Goal: Task Accomplishment & Management: Manage account settings

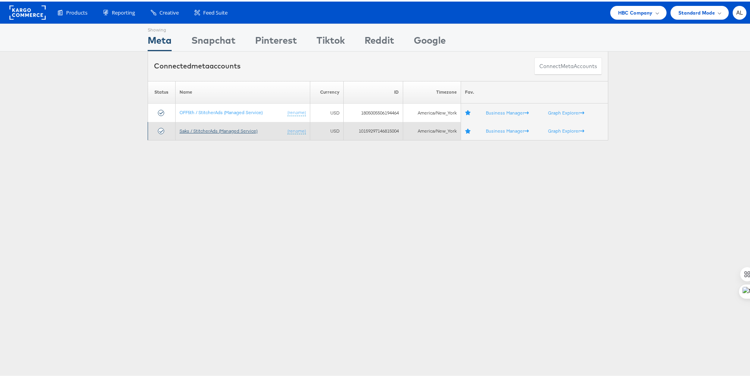
click at [194, 130] on link "Saks / StitcherAds (Managed Service)" at bounding box center [219, 129] width 78 height 6
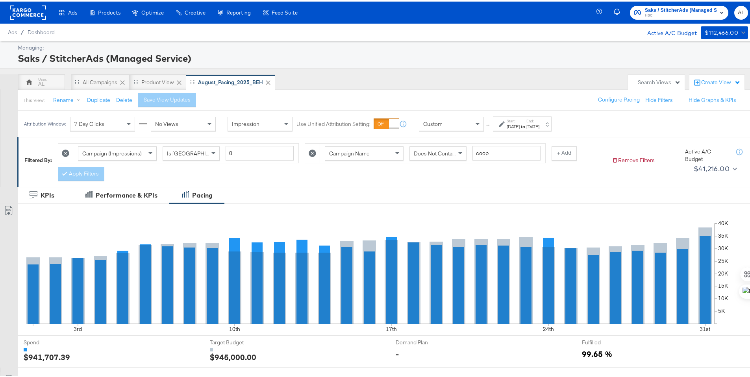
click at [433, 125] on span "Custom" at bounding box center [432, 122] width 19 height 7
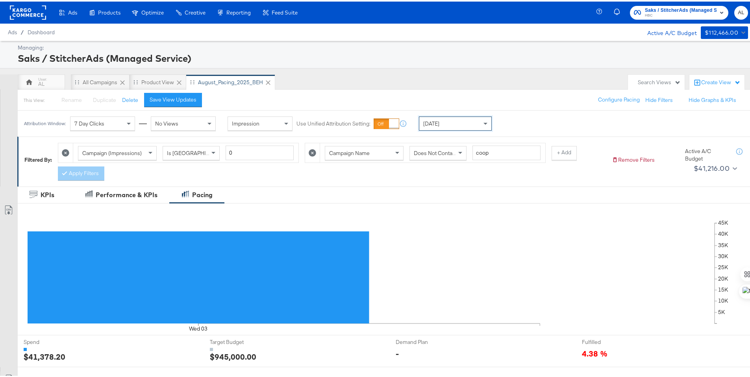
scroll to position [206, 0]
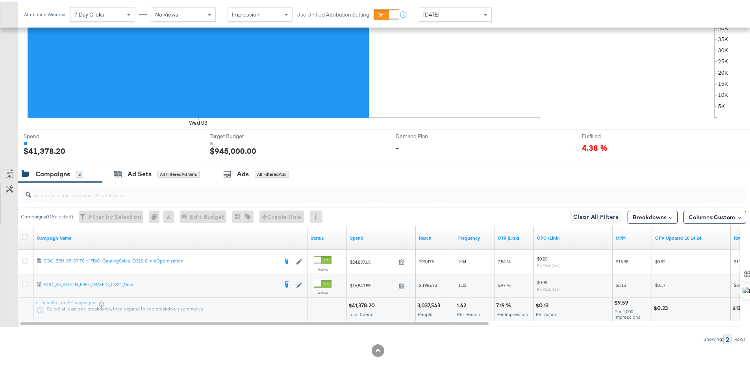
click at [358, 304] on div "$41,378.20" at bounding box center [362, 303] width 29 height 7
copy div "41,378.20"
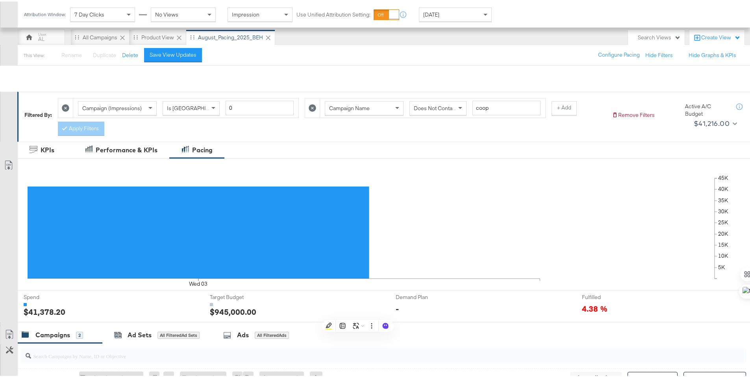
scroll to position [0, 0]
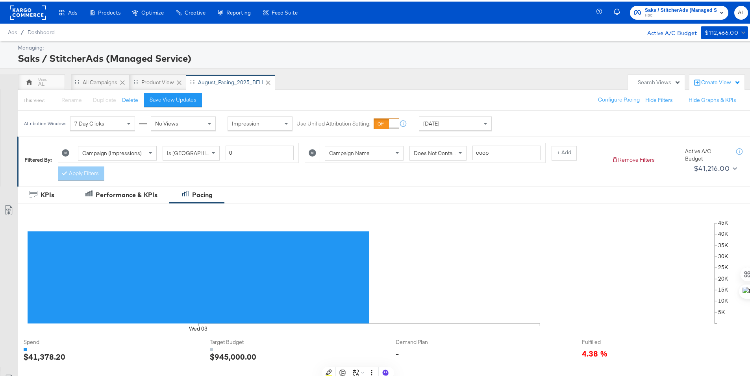
click at [22, 10] on rect at bounding box center [28, 11] width 36 height 14
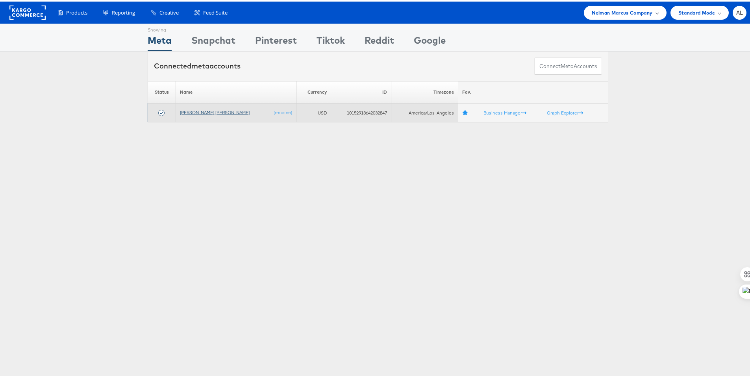
click at [189, 109] on link "[PERSON_NAME] [PERSON_NAME]" at bounding box center [215, 111] width 70 height 6
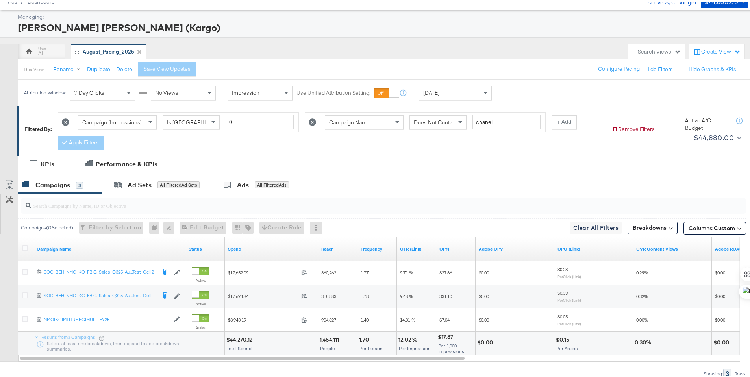
scroll to position [53, 0]
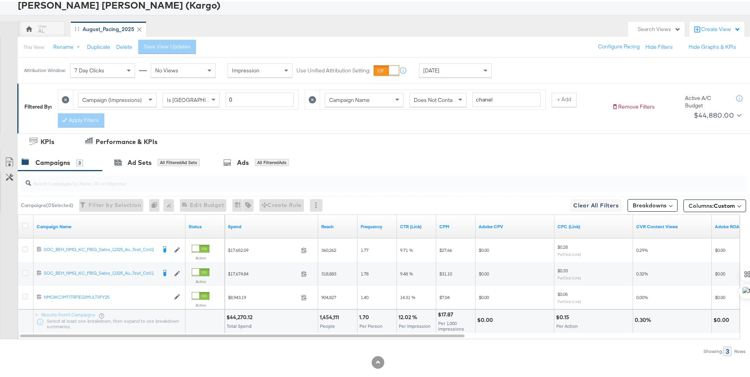
click at [247, 314] on div "$44,270.12" at bounding box center [240, 315] width 28 height 7
click at [26, 223] on icon at bounding box center [25, 224] width 6 height 6
click at [0, 0] on input "checkbox" at bounding box center [0, 0] width 0 height 0
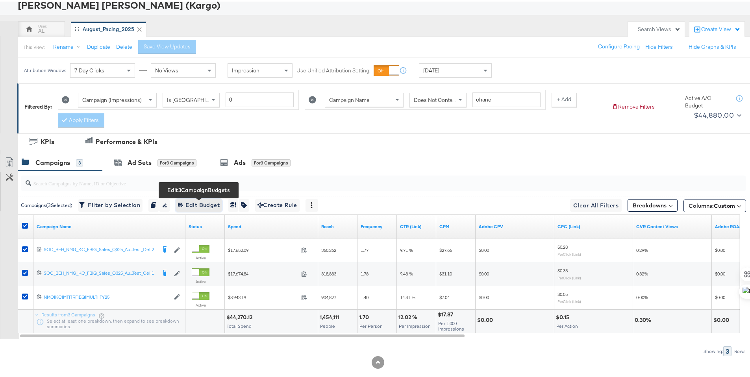
click at [217, 202] on span "Edit 3 Campaign Budgets Edit Budget" at bounding box center [199, 204] width 42 height 10
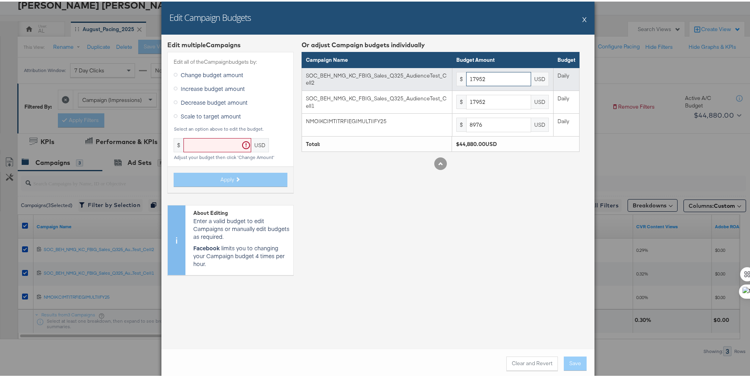
click at [489, 82] on input "17952" at bounding box center [498, 77] width 65 height 15
paste input "728"
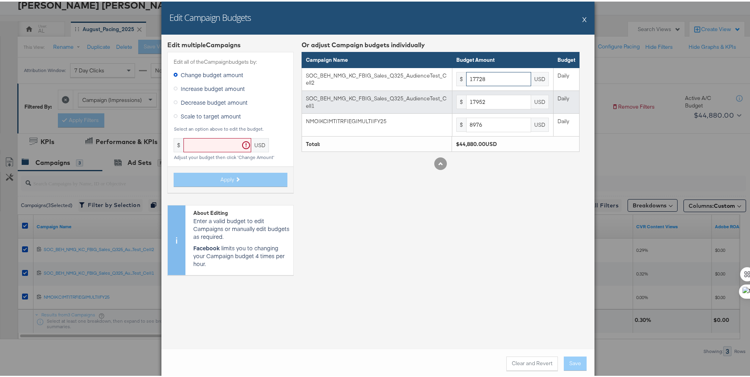
type input "17728"
click at [487, 98] on input "17952" at bounding box center [498, 100] width 65 height 15
paste input "728"
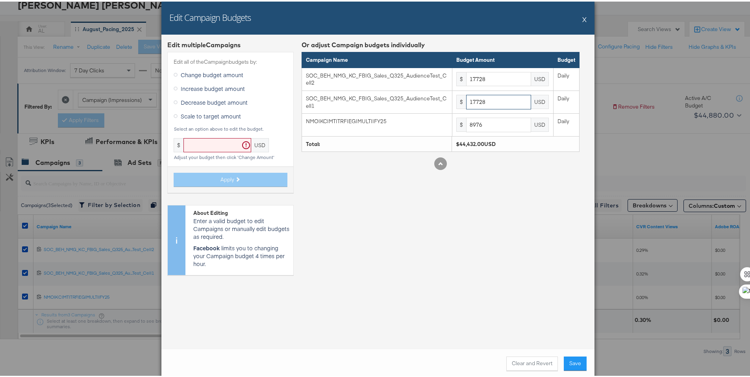
type input "17728"
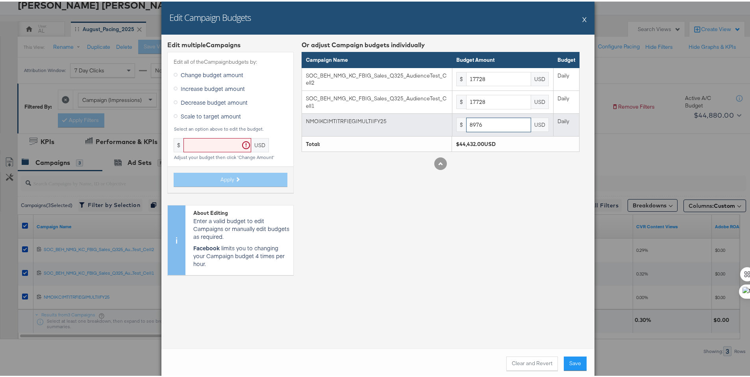
click at [487, 126] on input "8976" at bounding box center [498, 123] width 65 height 15
paste input "864"
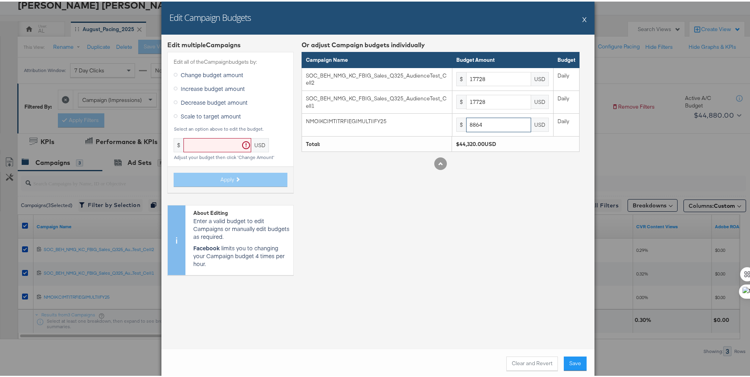
type input "8864"
click at [519, 262] on div "Or adjust Campaign budgets individually Campaign Name Budget Amount Budget SOC_…" at bounding box center [441, 159] width 278 height 241
click at [570, 361] on button "Save" at bounding box center [575, 362] width 23 height 14
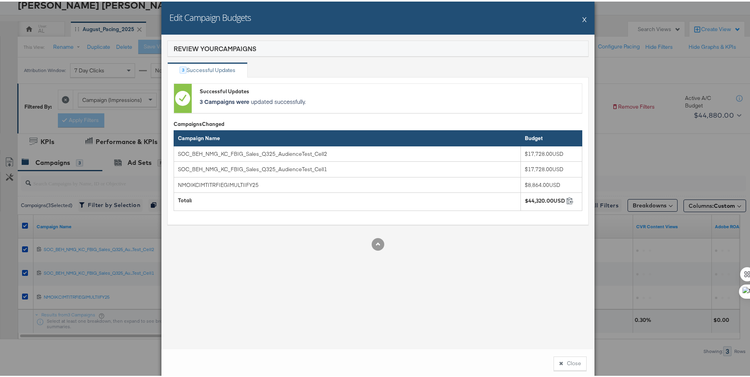
click at [570, 361] on button "Close" at bounding box center [570, 362] width 33 height 14
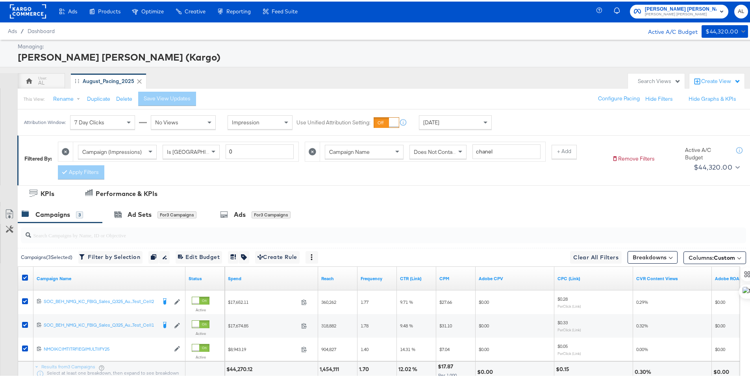
scroll to position [0, 0]
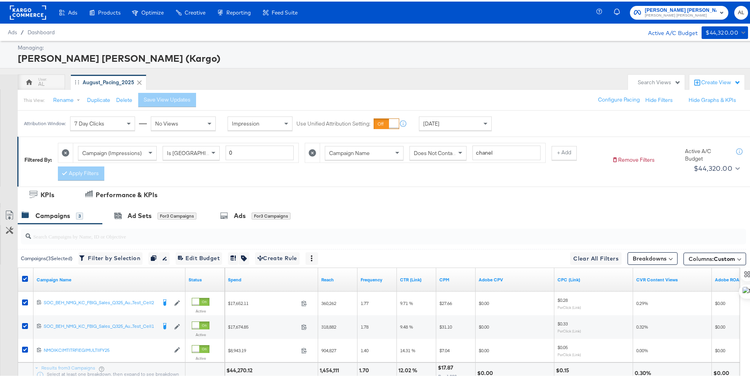
click at [26, 9] on rect at bounding box center [28, 11] width 36 height 14
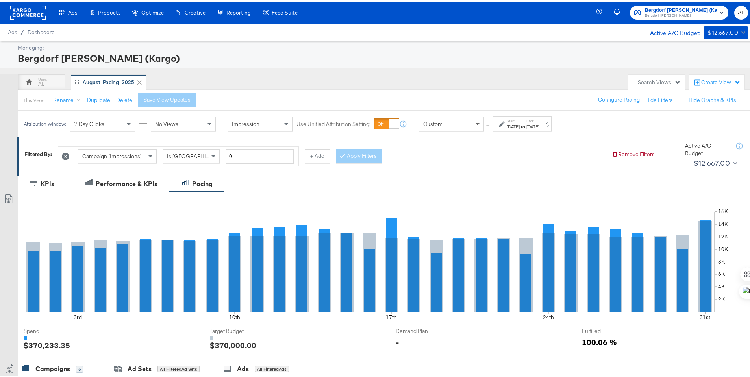
click at [476, 126] on span at bounding box center [479, 122] width 10 height 13
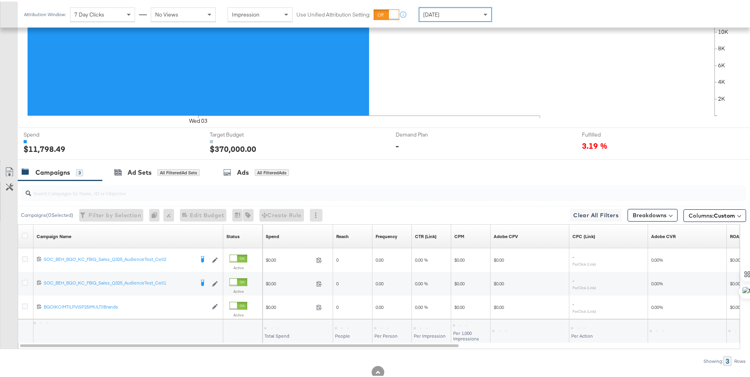
scroll to position [218, 0]
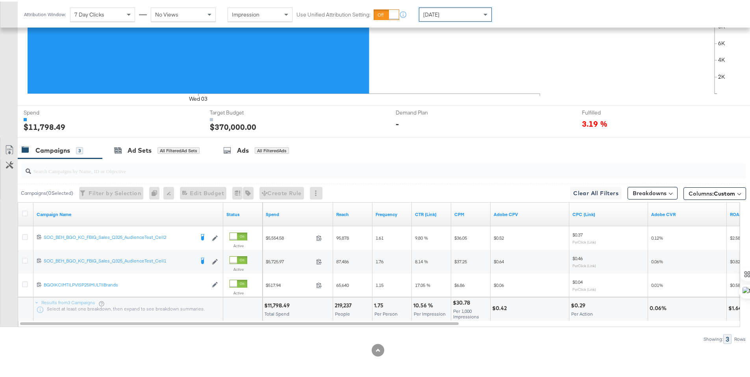
click at [276, 304] on div "$11,798.49" at bounding box center [278, 303] width 28 height 7
copy div "11,798.49"
click at [26, 212] on icon at bounding box center [25, 212] width 6 height 6
click at [0, 0] on input "checkbox" at bounding box center [0, 0] width 0 height 0
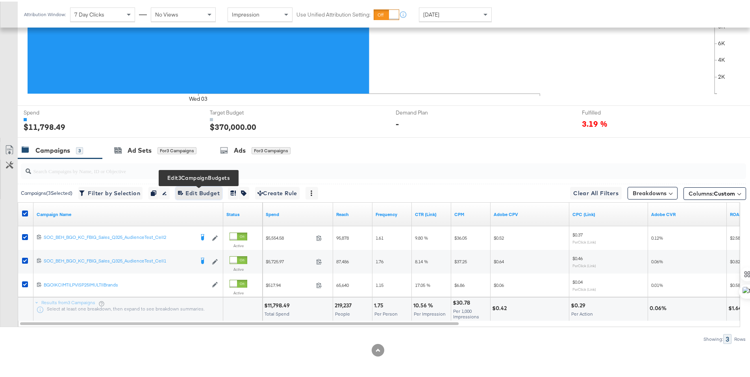
click at [190, 192] on span "Edit 3 Campaign Budgets Edit Budget" at bounding box center [199, 192] width 42 height 10
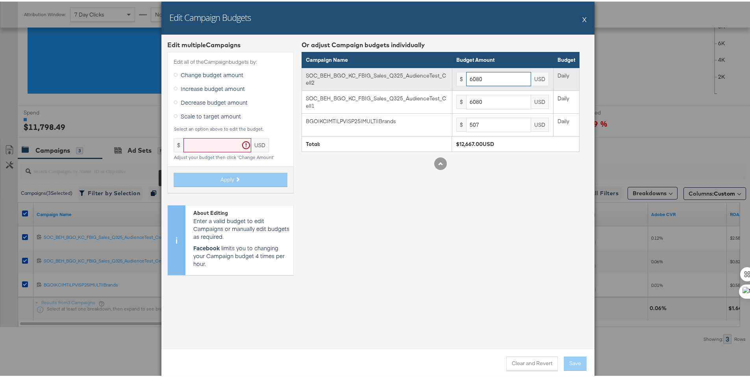
click at [489, 80] on input "6080" at bounding box center [498, 77] width 65 height 15
paste input "677"
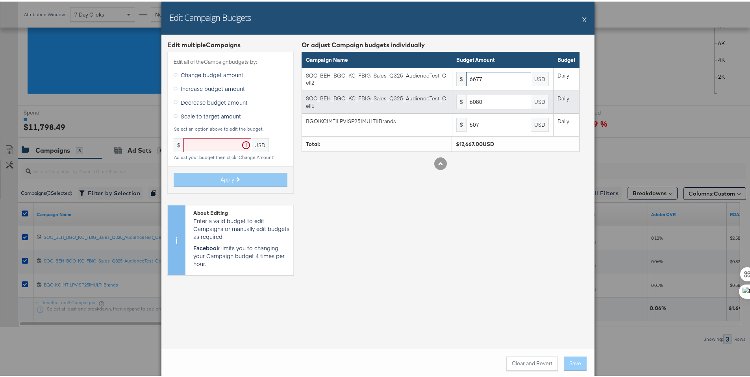
type input "6677"
click at [486, 93] on input "6080" at bounding box center [498, 100] width 65 height 15
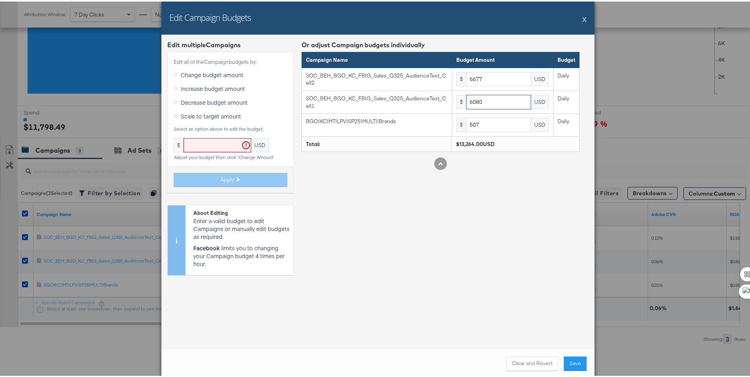
paste input "677"
type input "6677"
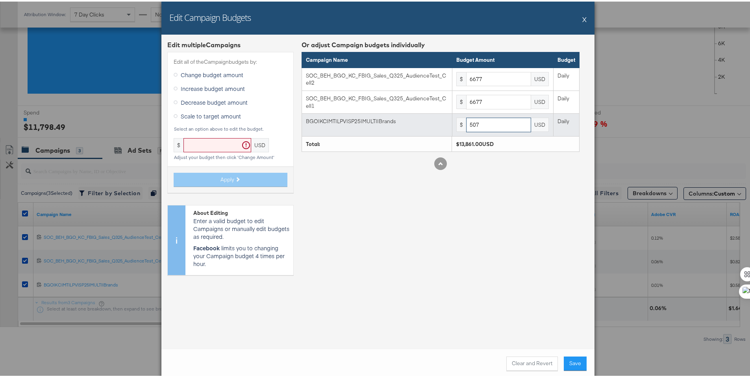
click at [473, 130] on input "507" at bounding box center [498, 123] width 65 height 15
paste input "56"
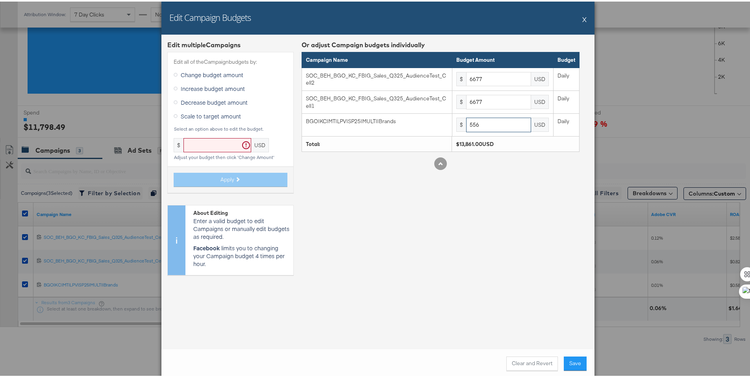
type input "556"
click at [514, 258] on div "Or adjust Campaign budgets individually Campaign Name Budget Amount Budget SOC_…" at bounding box center [441, 159] width 278 height 241
click at [567, 363] on button "Save" at bounding box center [575, 362] width 23 height 14
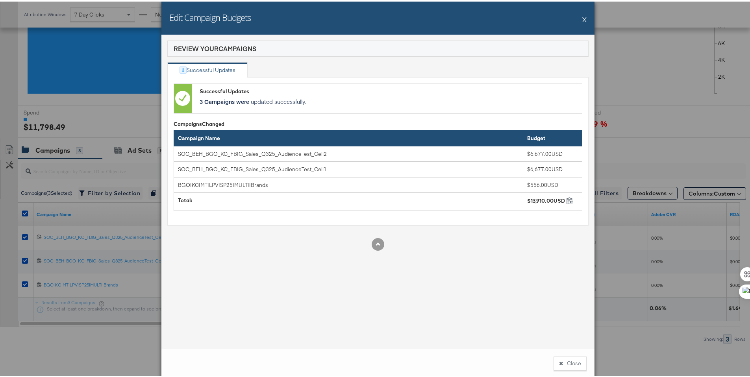
click at [567, 363] on button "Close" at bounding box center [570, 362] width 33 height 14
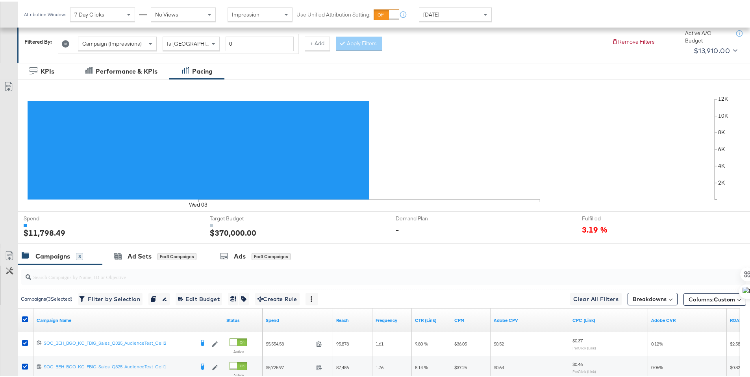
scroll to position [0, 0]
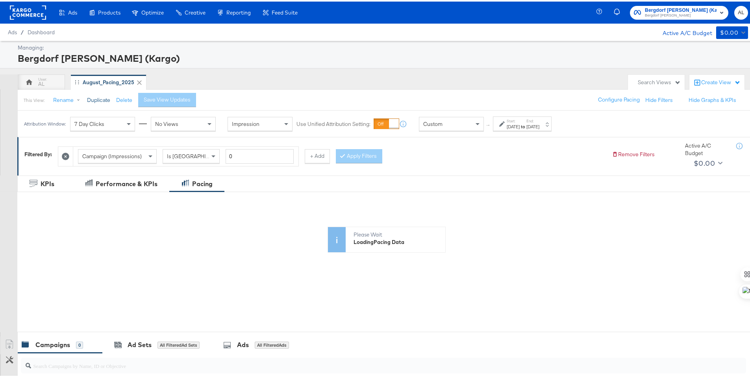
click at [93, 96] on button "Duplicate" at bounding box center [98, 98] width 23 height 7
click at [187, 83] on div "Copy of August_Pacing_2025" at bounding box center [194, 80] width 73 height 7
click at [69, 98] on button "Rename" at bounding box center [68, 99] width 41 height 14
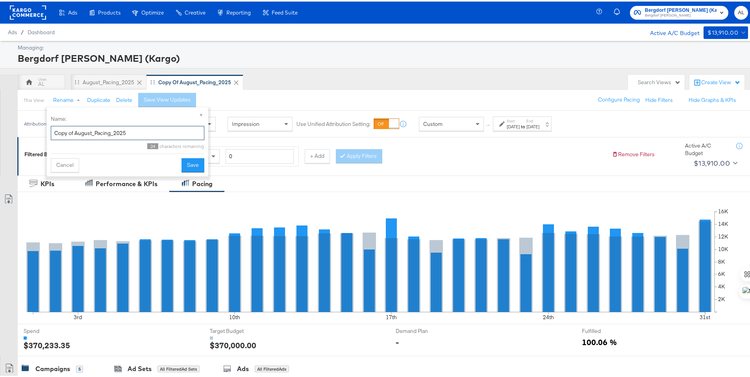
drag, startPoint x: 91, startPoint y: 132, endPoint x: 43, endPoint y: 132, distance: 48.8
click at [43, 132] on body "Ads Products Optimize Creative Reporting Feed Suite Bergdorf Goodman (Kargo) Be…" at bounding box center [378, 321] width 756 height 643
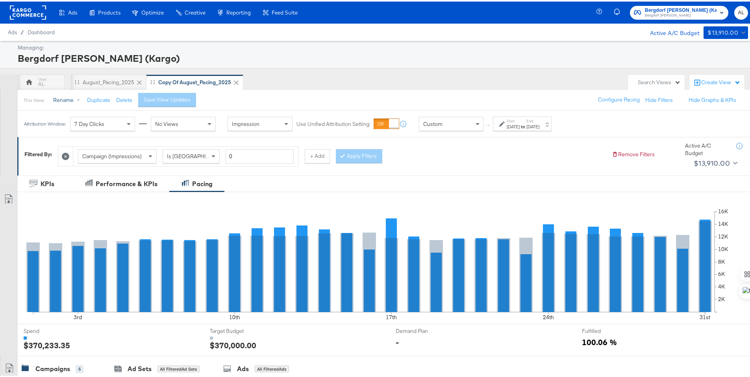
click at [63, 102] on button "Rename" at bounding box center [68, 99] width 41 height 14
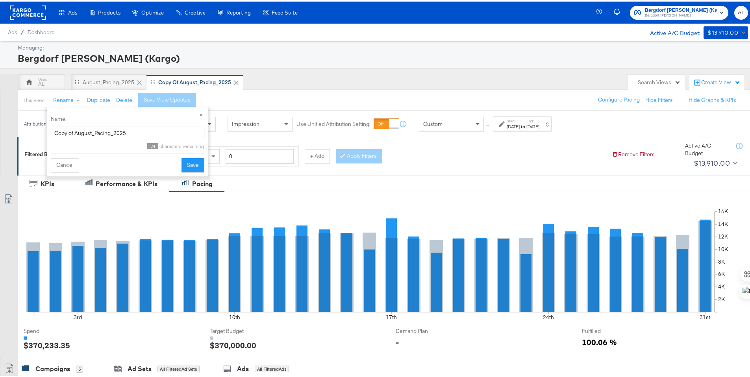
drag, startPoint x: 92, startPoint y: 132, endPoint x: 56, endPoint y: 133, distance: 35.9
click at [56, 133] on input "Copy of August_Pacing_2025" at bounding box center [128, 131] width 154 height 15
type input "September_Pacing_2025"
click at [198, 164] on button "Save" at bounding box center [193, 164] width 23 height 14
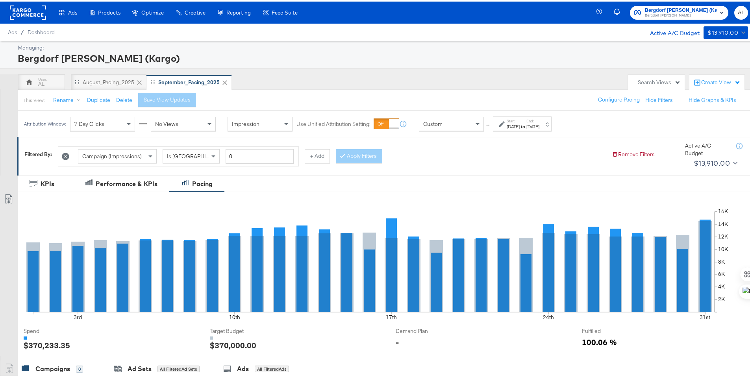
click at [508, 122] on div "Aug 1st 2025" at bounding box center [513, 125] width 13 height 6
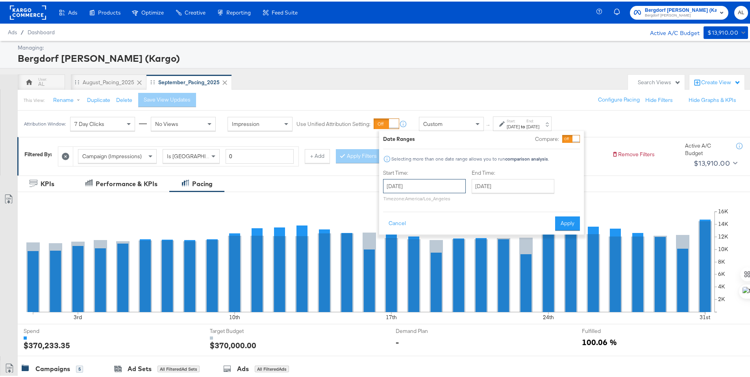
click at [460, 182] on input "August 1st 2025" at bounding box center [424, 185] width 83 height 14
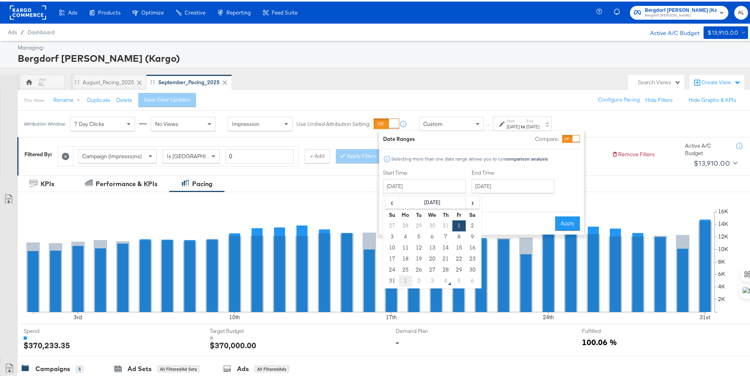
click at [401, 280] on td "1" at bounding box center [405, 279] width 13 height 11
type input "September 1st 2025"
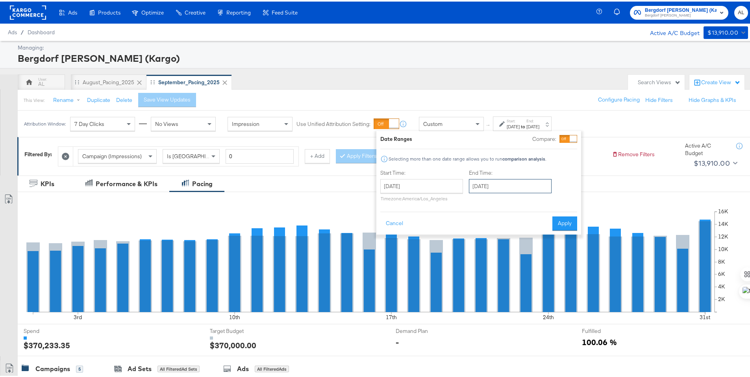
click at [488, 190] on input "September 1st 2025" at bounding box center [510, 185] width 83 height 14
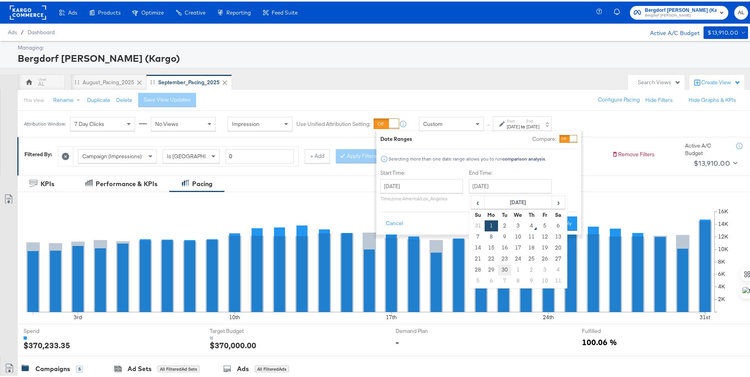
click at [506, 263] on td "30" at bounding box center [504, 268] width 13 height 11
type input "September 30th 2025"
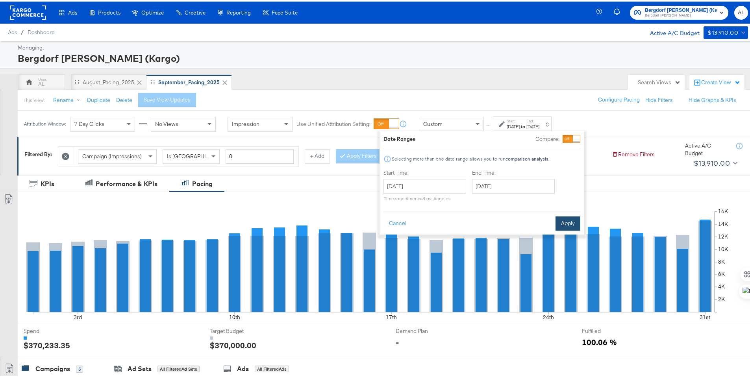
click at [568, 223] on button "Apply" at bounding box center [568, 222] width 25 height 14
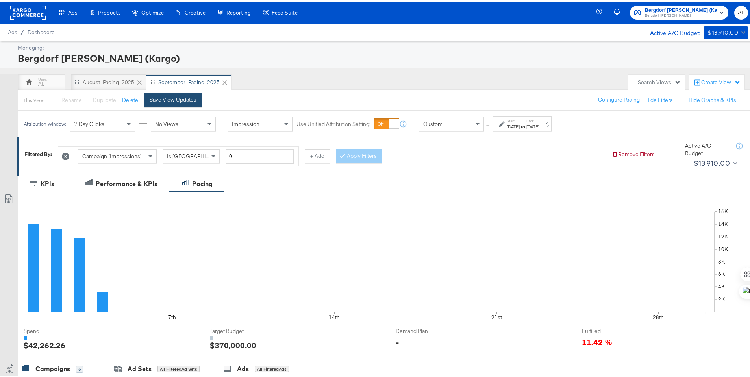
click at [191, 102] on button "Save View Updates" at bounding box center [173, 98] width 58 height 14
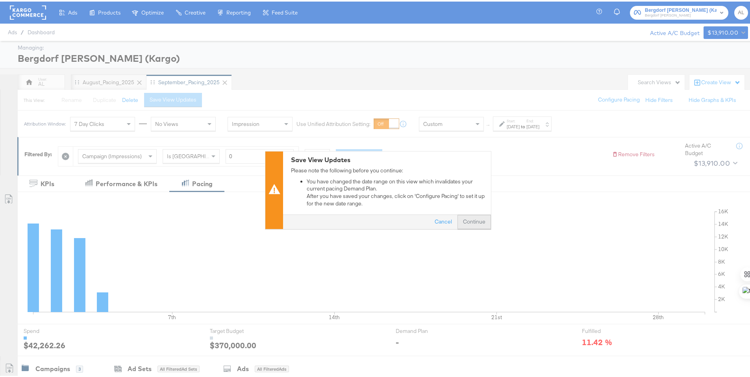
click at [459, 217] on button "Continue" at bounding box center [473, 220] width 33 height 14
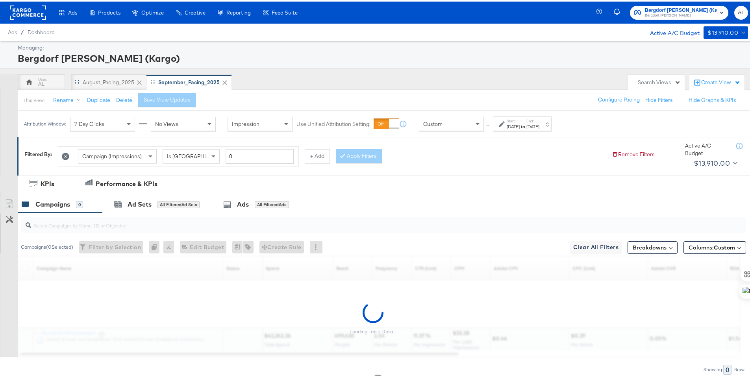
click at [139, 81] on icon at bounding box center [139, 81] width 5 height 5
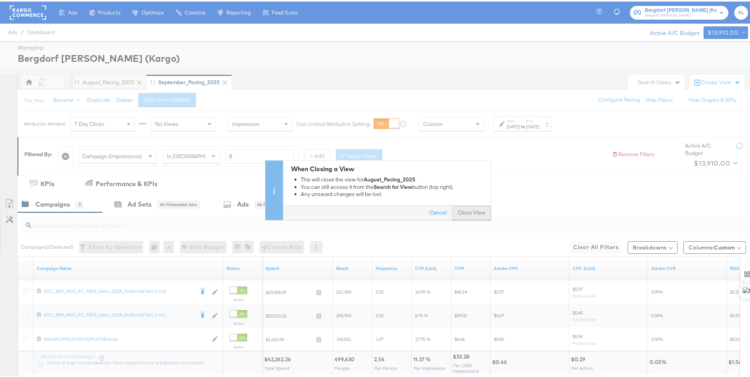
click at [457, 210] on button "Close View" at bounding box center [471, 211] width 39 height 14
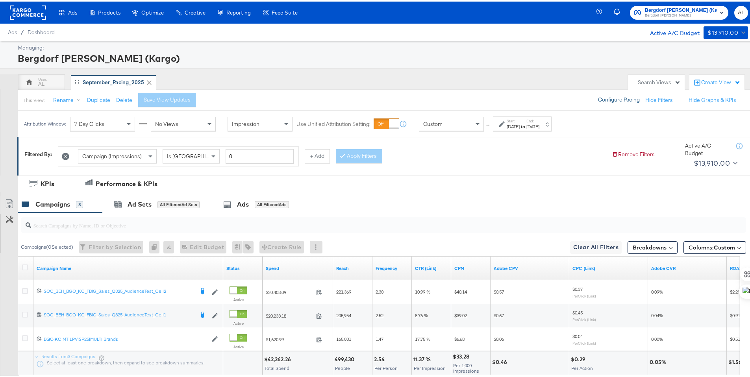
click at [612, 101] on button "Configure Pacing" at bounding box center [619, 98] width 53 height 14
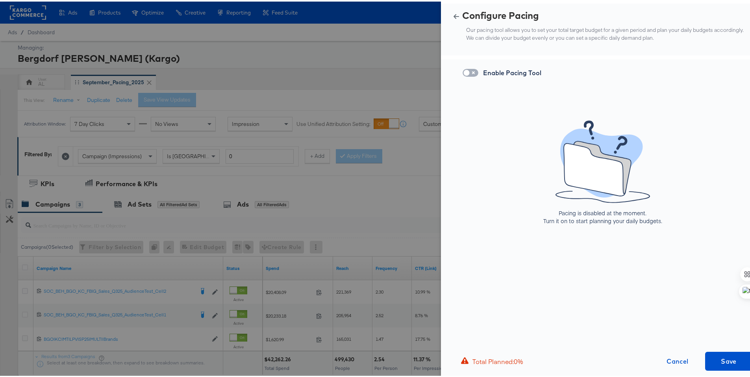
click at [465, 71] on input "checkbox" at bounding box center [467, 73] width 24 height 8
checkbox input "true"
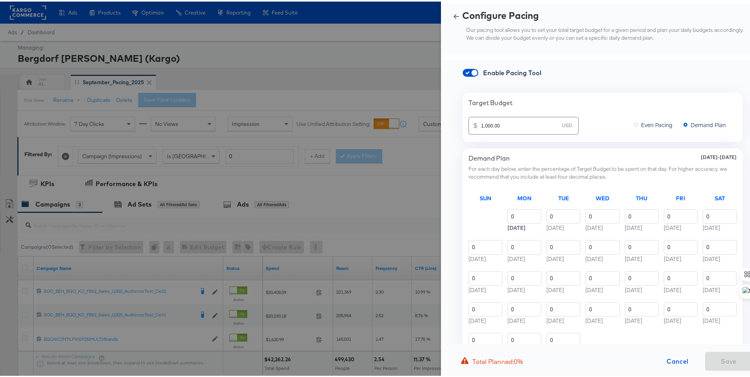
click at [491, 123] on input "1,000.00" at bounding box center [521, 121] width 81 height 17
paste input "$400"
type input "400,000.00"
click at [507, 216] on input "0" at bounding box center [524, 215] width 34 height 15
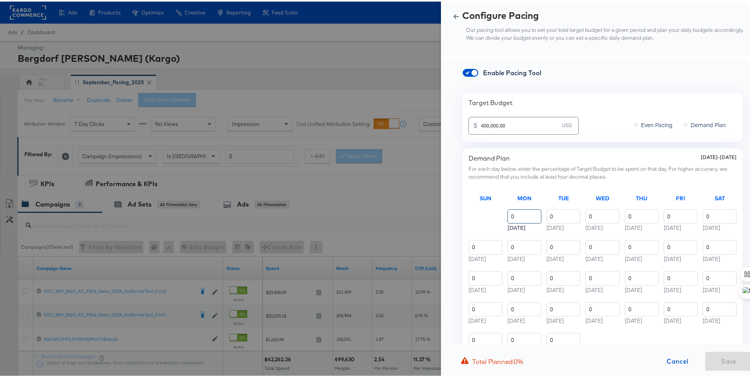
paste input "3.16"
type input "3.16"
type input "3.17"
type input "3.46"
type input "3.48"
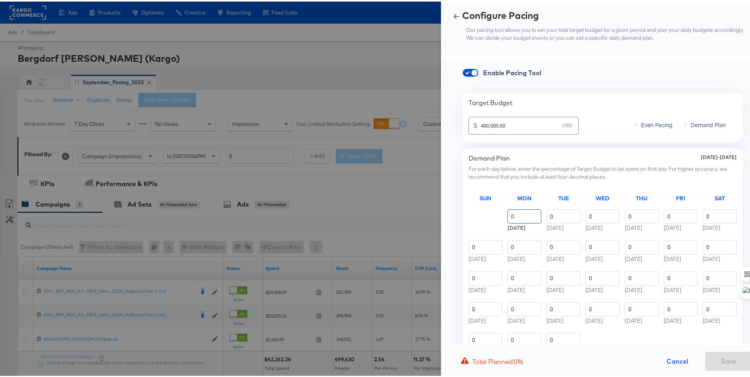
type input "3.48"
type input "3.49"
type input "3.45"
type input "3.47"
type input "3.46"
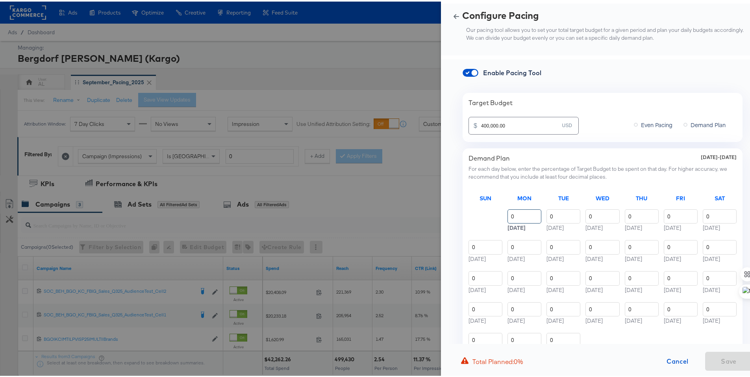
type input "3.46"
type input "3.49"
type input "3.03"
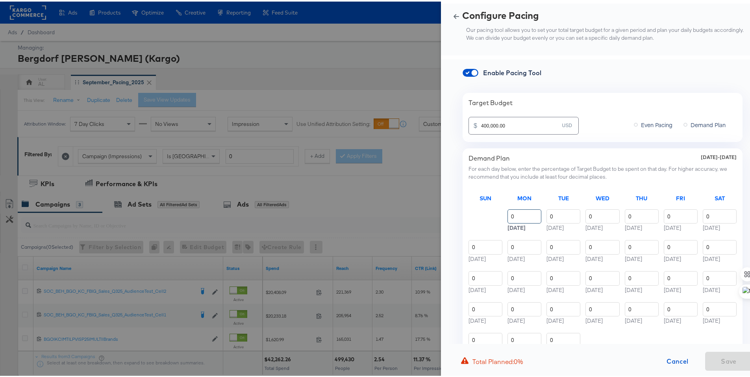
type input "3.16"
type input "3.17"
type input "3.16"
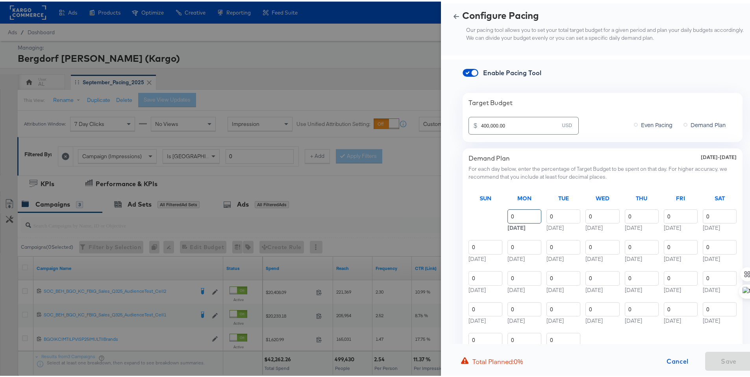
type input "3.16"
type input "3.22"
type input "3.25"
type input "3.26"
type input "3.25"
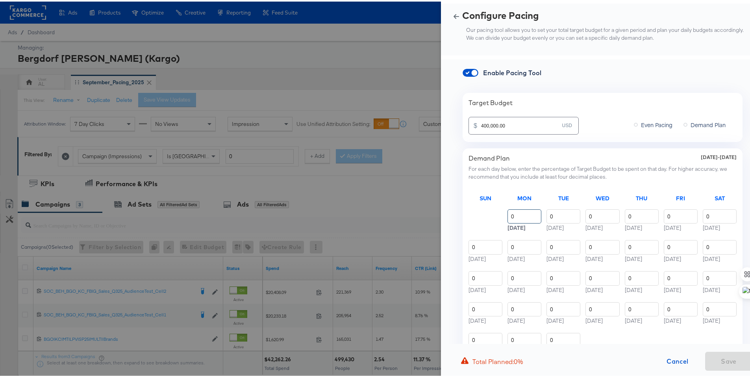
type input "3.25"
type input "3.26"
type input "3.51"
type input "3.59"
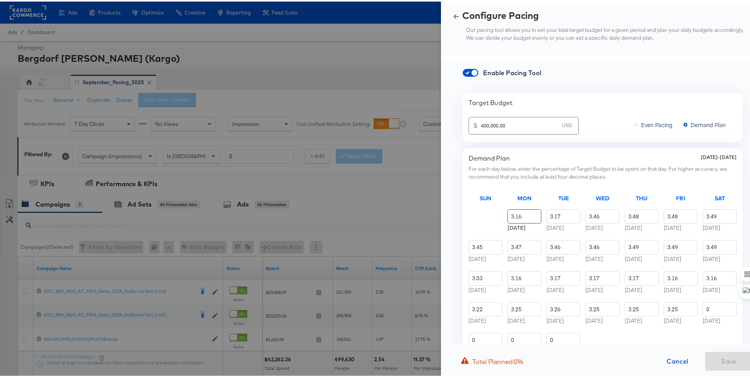
type input "3.58"
type input "3.17"
click at [719, 354] on span "Save" at bounding box center [728, 359] width 41 height 11
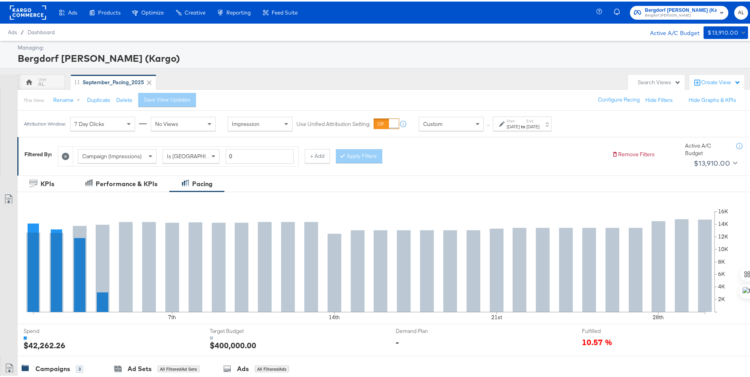
click at [32, 12] on rect at bounding box center [28, 11] width 36 height 14
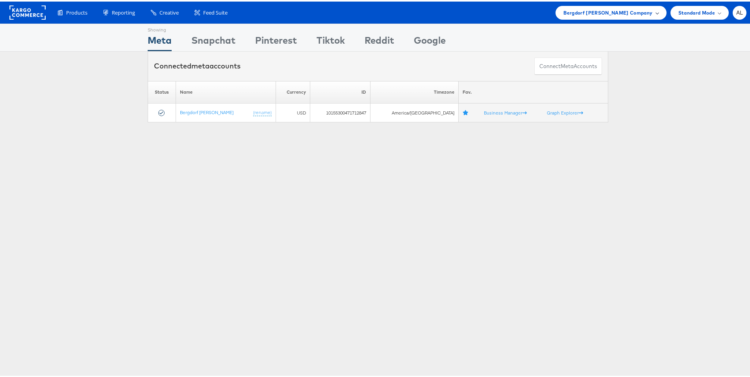
click at [602, 13] on span "Bergdorf [PERSON_NAME] Company" at bounding box center [607, 11] width 89 height 8
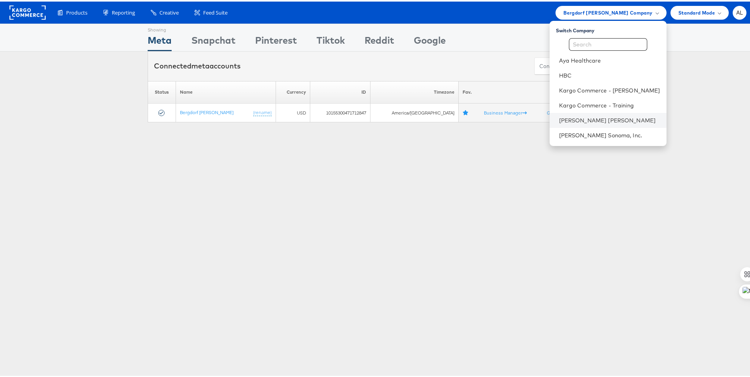
click at [598, 113] on li "[PERSON_NAME] [PERSON_NAME]" at bounding box center [608, 118] width 117 height 15
click at [572, 119] on link "[PERSON_NAME] [PERSON_NAME]" at bounding box center [609, 119] width 101 height 8
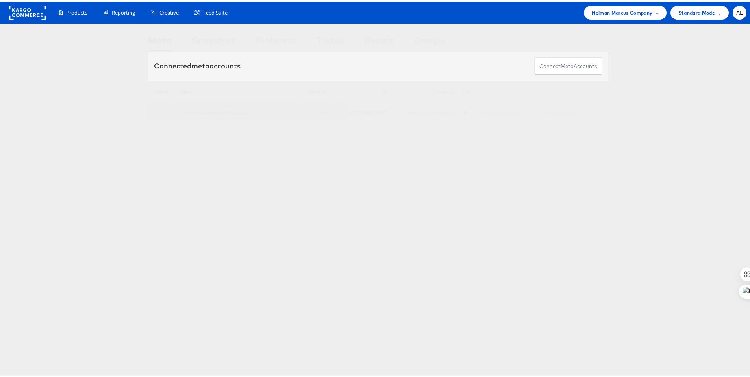
click at [204, 109] on link "[PERSON_NAME] [PERSON_NAME]" at bounding box center [215, 111] width 70 height 6
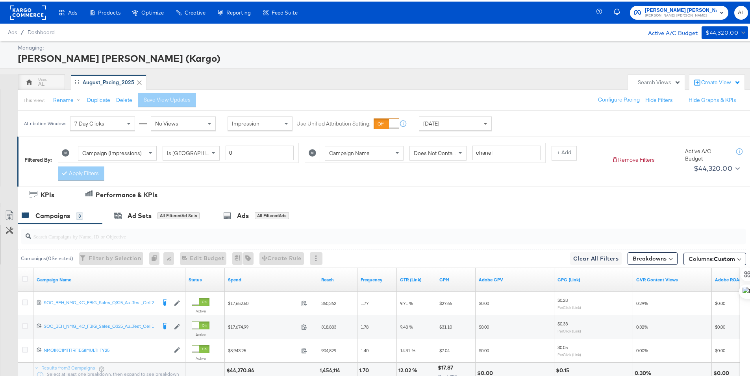
click at [482, 122] on span at bounding box center [487, 121] width 10 height 13
click at [493, 106] on div "This View: Rename Duplicate Delete Save View Updates Configure Pacing Hide Filt…" at bounding box center [386, 98] width 739 height 21
click at [98, 98] on button "Duplicate" at bounding box center [98, 98] width 23 height 7
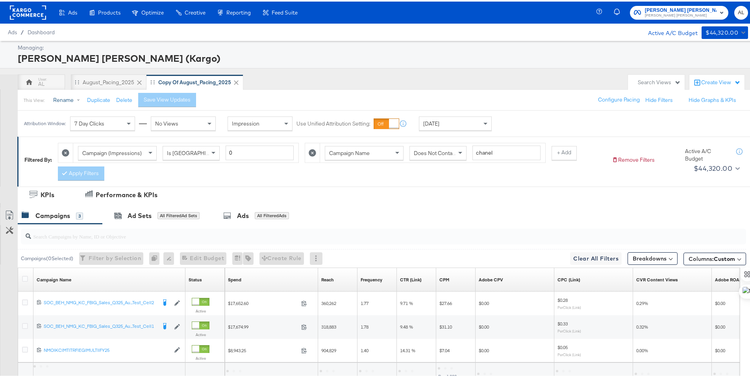
click at [64, 100] on button "Rename" at bounding box center [68, 99] width 41 height 14
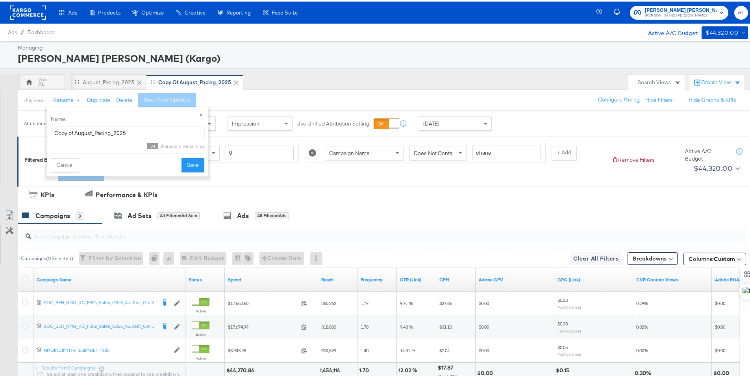
drag, startPoint x: 92, startPoint y: 128, endPoint x: 46, endPoint y: 128, distance: 45.3
click at [47, 128] on div "× Name: Copy of August_Pacing_2025 24 characters remaining Cancel Save" at bounding box center [127, 140] width 161 height 69
drag, startPoint x: 66, startPoint y: 130, endPoint x: 49, endPoint y: 128, distance: 17.4
click at [49, 128] on div "× Name: Copy of August_Pacing_2025 24 characters remaining Cancel Save" at bounding box center [127, 140] width 161 height 69
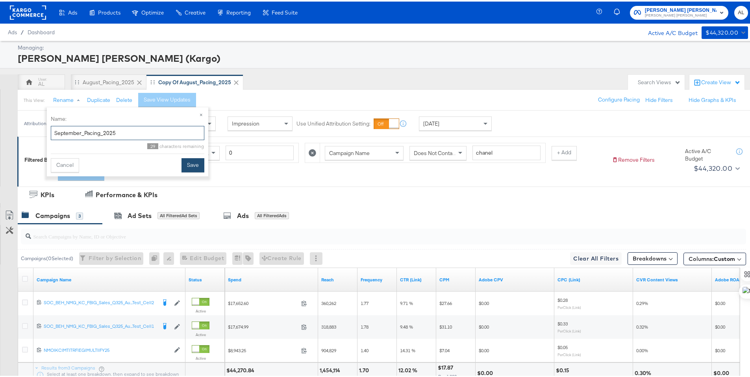
type input "September_Pacing_2025"
click at [199, 166] on button "Save" at bounding box center [193, 164] width 23 height 14
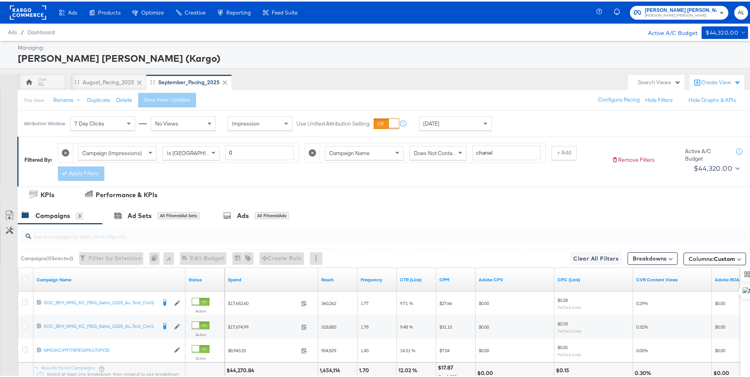
click at [469, 124] on div "Yesterday" at bounding box center [455, 121] width 72 height 13
click at [503, 125] on icon at bounding box center [502, 123] width 6 height 6
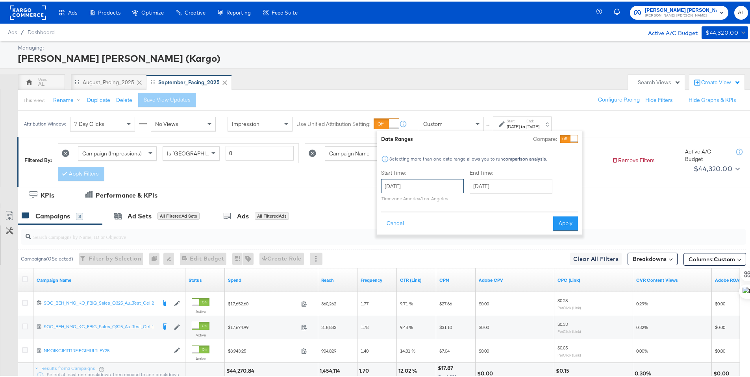
click at [459, 180] on input "September 4th 2025" at bounding box center [422, 185] width 83 height 14
click at [403, 227] on td "1" at bounding box center [403, 224] width 13 height 11
type input "[DATE]"
click at [485, 180] on input "September 4th 2025" at bounding box center [510, 185] width 83 height 14
click at [506, 266] on td "30" at bounding box center [504, 268] width 13 height 11
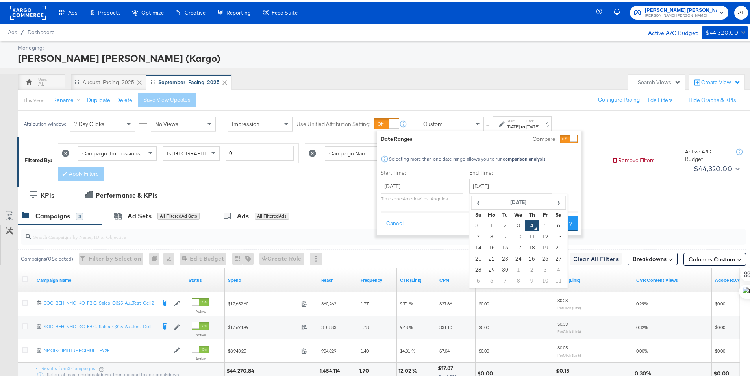
type input "[DATE]"
click at [563, 226] on button "Apply" at bounding box center [568, 222] width 25 height 14
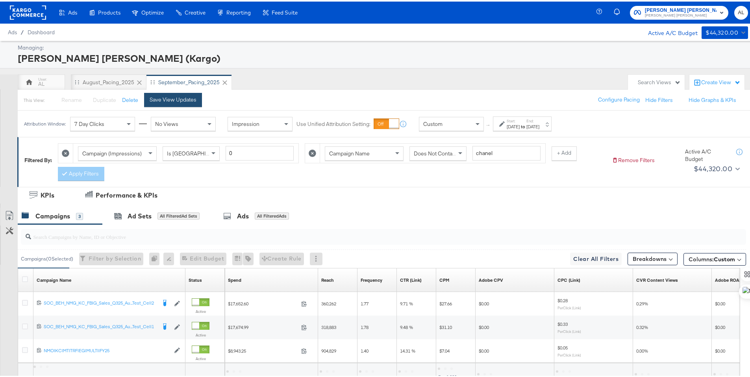
click at [155, 102] on button "Save View Updates" at bounding box center [173, 98] width 58 height 14
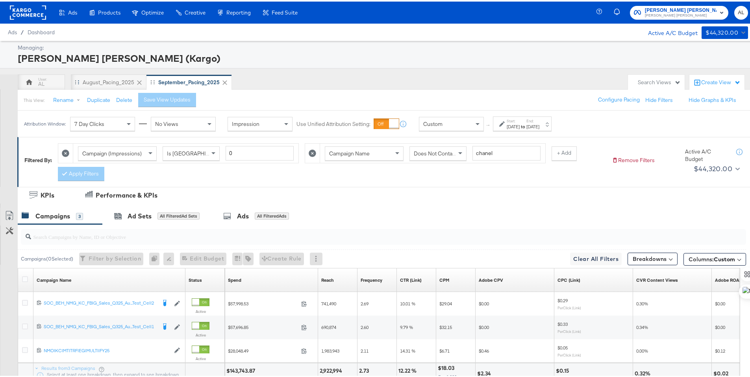
click at [138, 78] on icon at bounding box center [139, 81] width 8 height 8
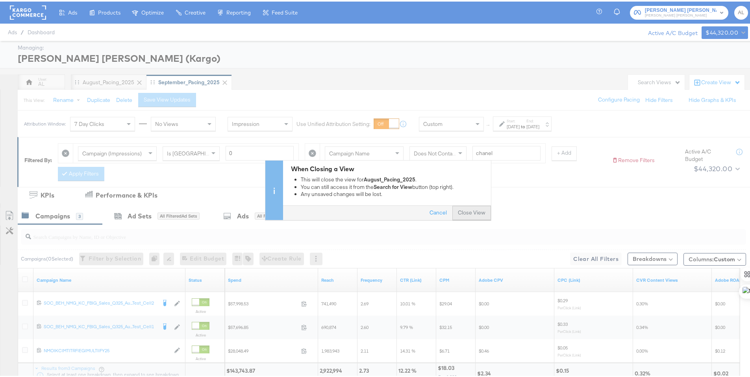
click at [465, 212] on button "Close View" at bounding box center [471, 211] width 39 height 14
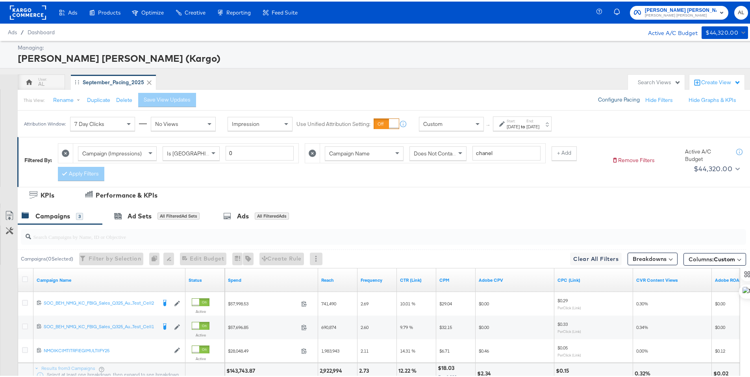
click at [594, 101] on button "Configure Pacing" at bounding box center [619, 98] width 53 height 14
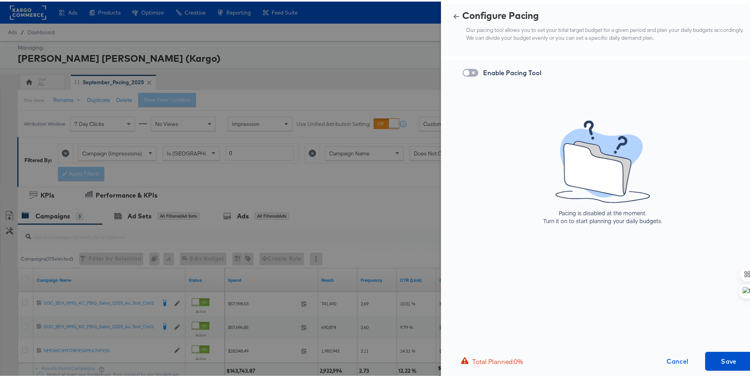
click at [469, 72] on input "checkbox" at bounding box center [467, 73] width 24 height 8
checkbox input "true"
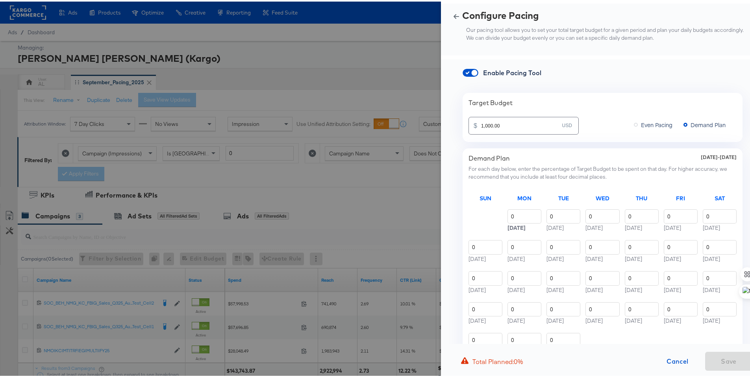
click at [496, 121] on input "1,000.00" at bounding box center [521, 121] width 81 height 17
paste input "$1,44"
type input "1,441,000.00"
click at [507, 216] on input "0" at bounding box center [524, 215] width 34 height 15
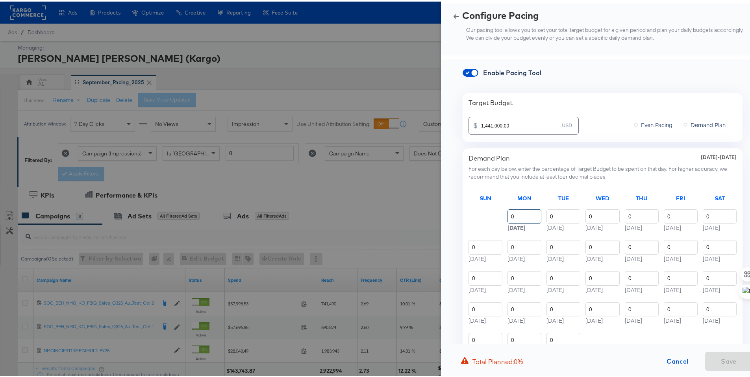
paste input "3.07"
type input "3.07"
type input "3.06"
type input "3.07"
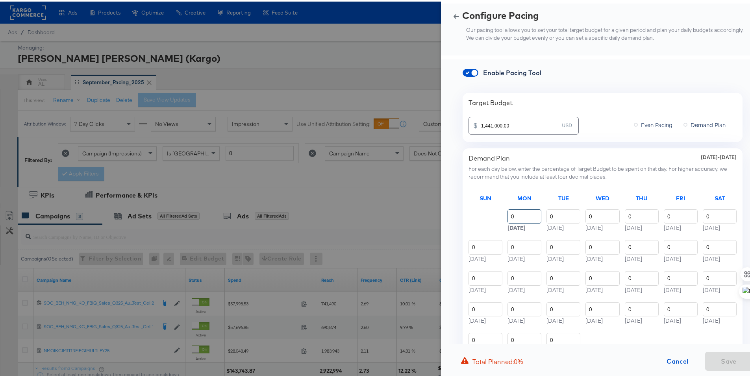
type input "3.07"
type input "3.01"
type input "3.08"
type input "3.06"
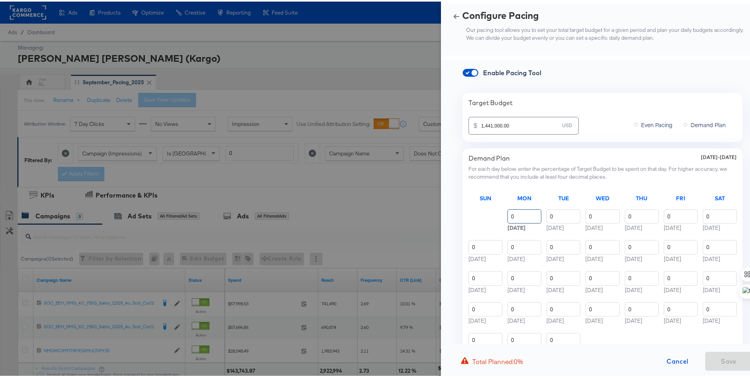
type input "3.07"
type input "3.05"
type input "3.06"
type input "3.53"
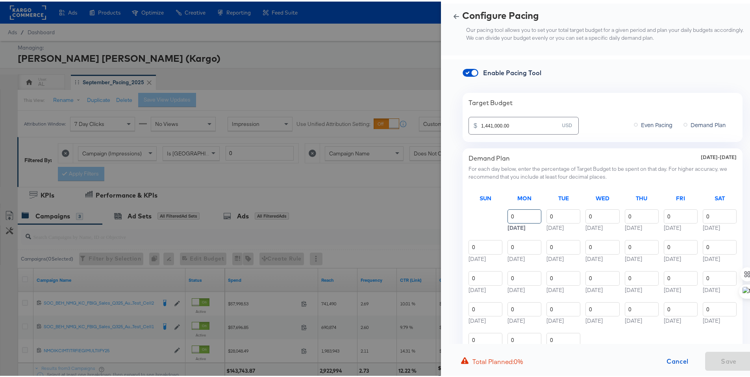
type input "3.55"
type input "3.56"
type input "3.57"
type input "3.55"
type input "3.56"
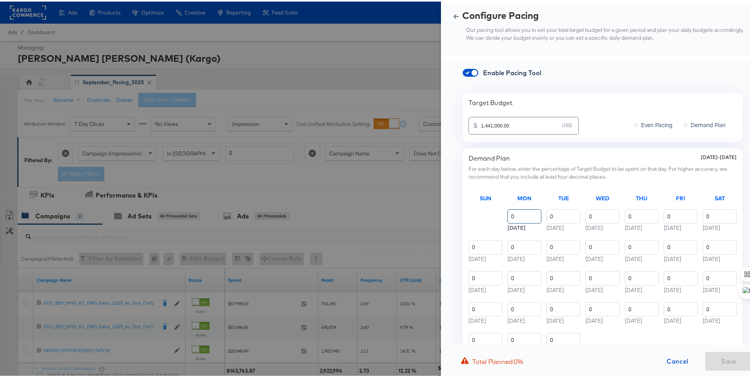
type input "3.57"
type input "3.54"
type input "3.57"
type input "3.56"
type input "3.54"
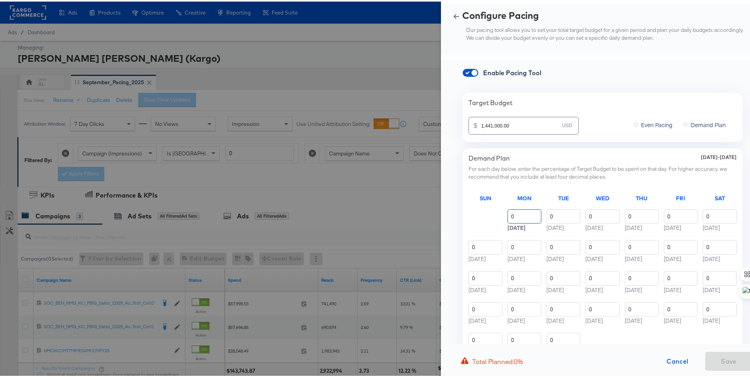
type input "3.55"
type input "3.54"
type input "3.56"
type input "3.45"
type input "3.48"
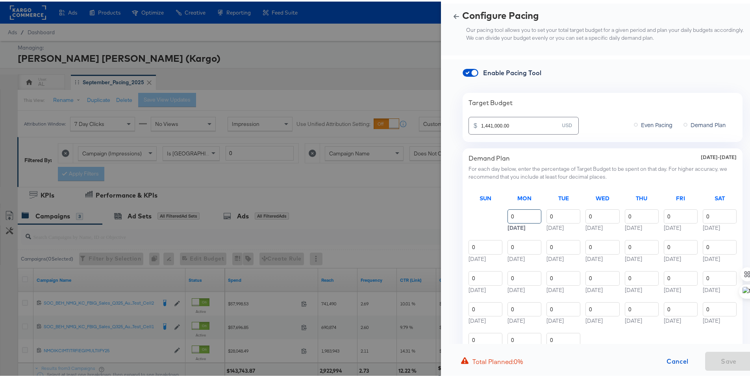
type input "3.49"
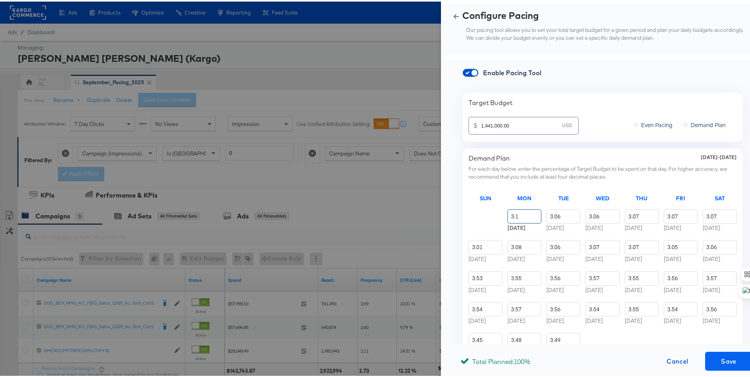
type input "3.1"
click at [711, 354] on span "Save" at bounding box center [728, 359] width 41 height 11
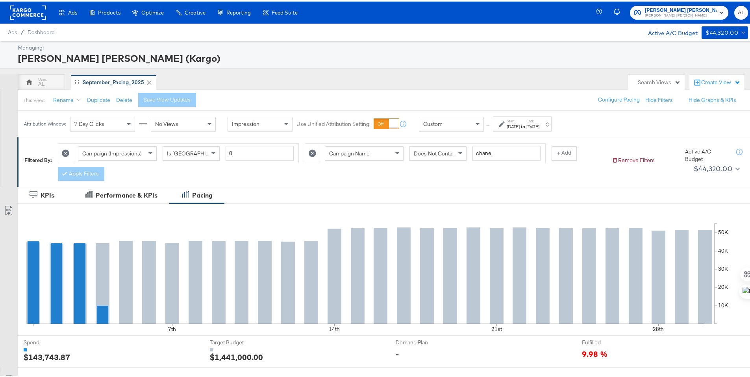
click at [36, 11] on rect at bounding box center [28, 11] width 36 height 14
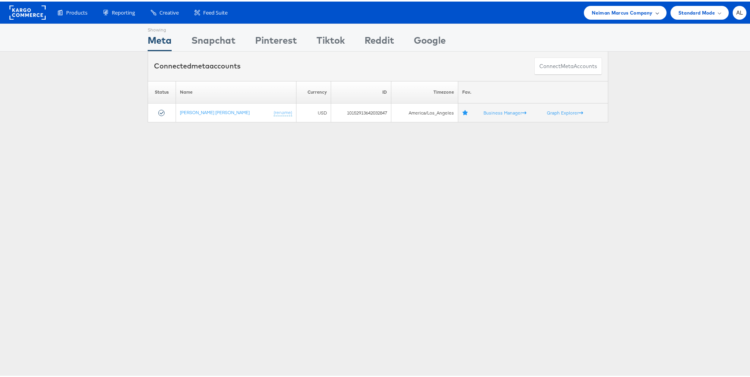
click at [603, 13] on span "Neiman Marcus Company" at bounding box center [622, 11] width 61 height 8
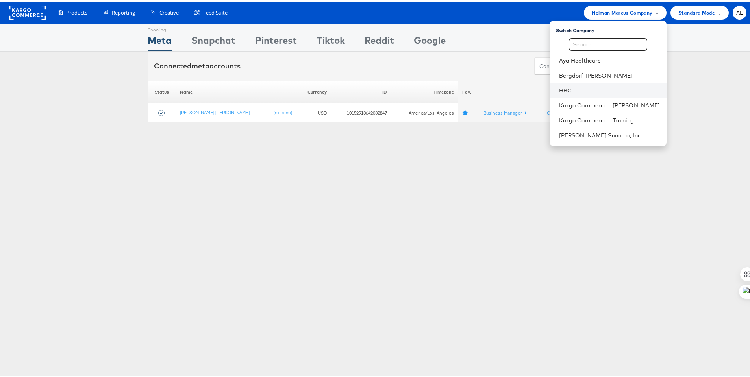
click at [592, 83] on li "HBC" at bounding box center [608, 88] width 117 height 15
click at [562, 88] on link "HBC" at bounding box center [609, 89] width 101 height 8
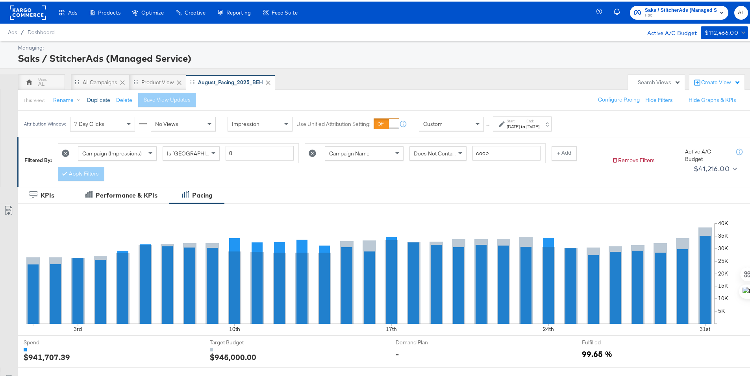
click at [93, 100] on button "Duplicate" at bounding box center [98, 98] width 23 height 7
click at [68, 96] on button "Rename" at bounding box center [68, 99] width 41 height 14
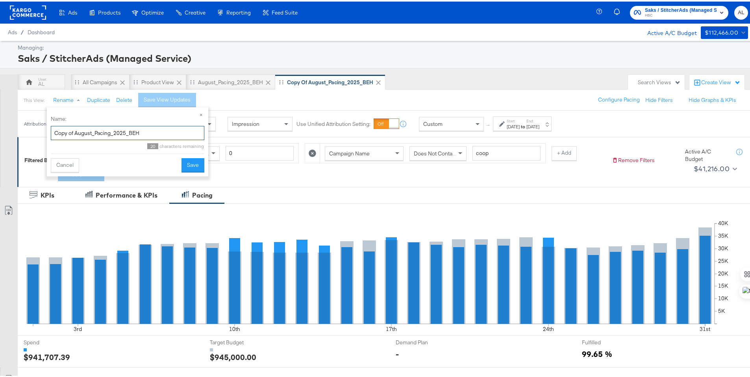
drag, startPoint x: 91, startPoint y: 130, endPoint x: 51, endPoint y: 128, distance: 40.2
click at [51, 128] on input "Copy of August_Pacing_2025_BEH" at bounding box center [128, 131] width 154 height 15
type input "September_Pacing_2025_BEH"
click at [186, 166] on button "Save" at bounding box center [193, 164] width 23 height 14
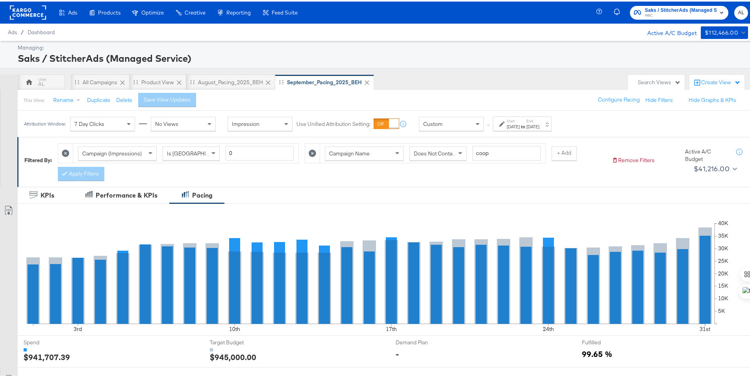
click at [526, 128] on div "to" at bounding box center [523, 125] width 7 height 6
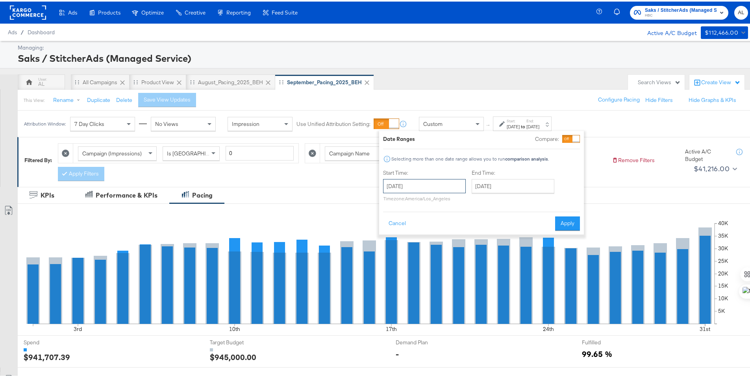
click at [424, 186] on input "August 1st 2025" at bounding box center [424, 185] width 83 height 14
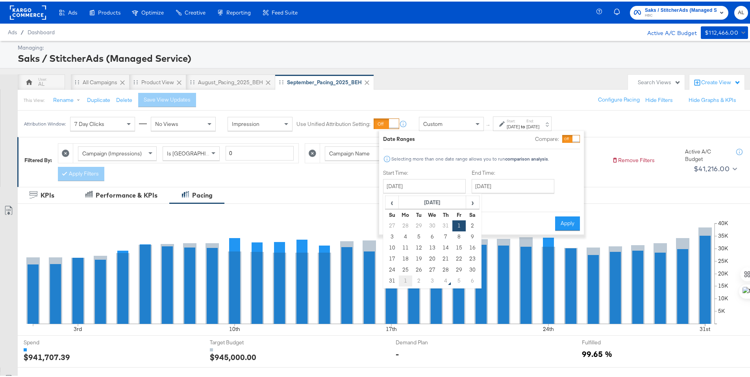
click at [402, 277] on td "1" at bounding box center [405, 279] width 13 height 11
type input "September 1st 2025"
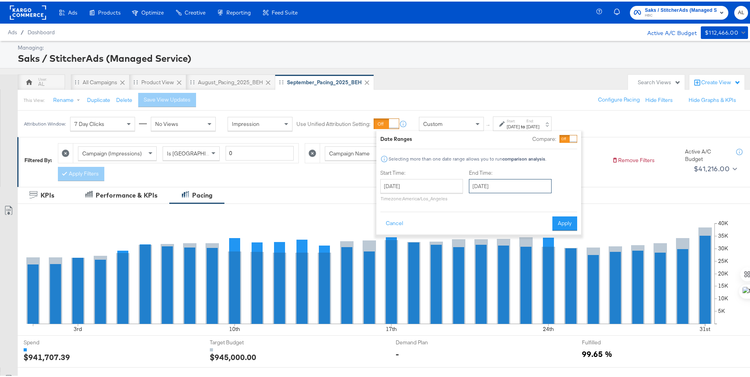
click at [484, 189] on input "September 1st 2025" at bounding box center [510, 185] width 83 height 14
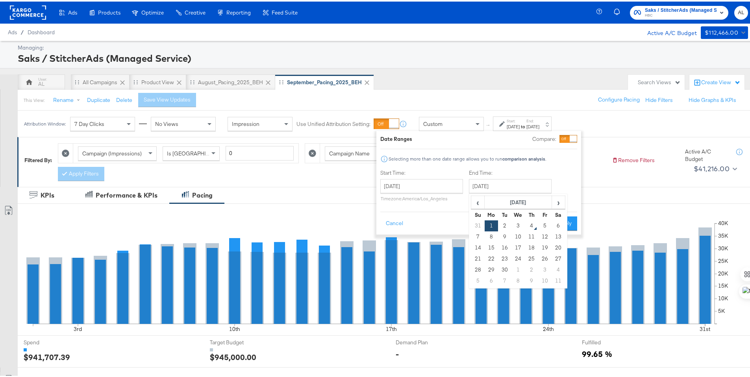
click at [505, 265] on td "30" at bounding box center [504, 268] width 13 height 11
type input "September 30th 2025"
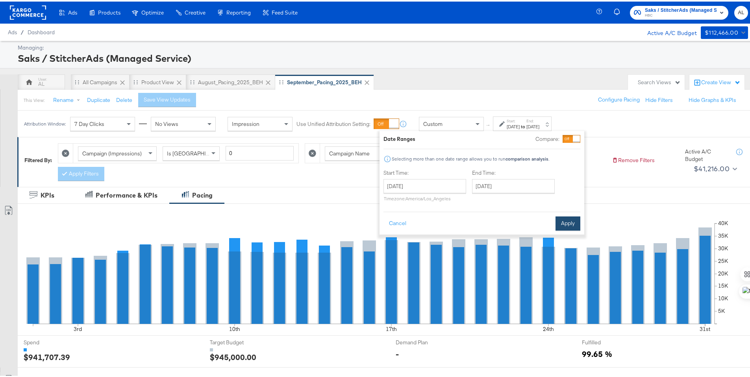
click at [565, 223] on button "Apply" at bounding box center [568, 222] width 25 height 14
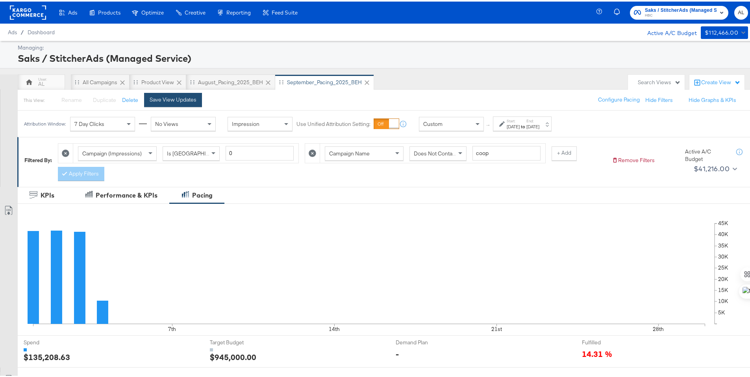
click at [189, 94] on button "Save View Updates" at bounding box center [173, 98] width 58 height 14
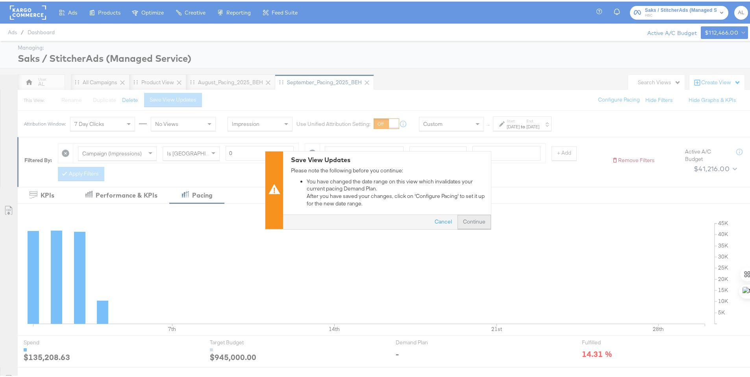
click at [472, 219] on button "Continue" at bounding box center [473, 220] width 33 height 14
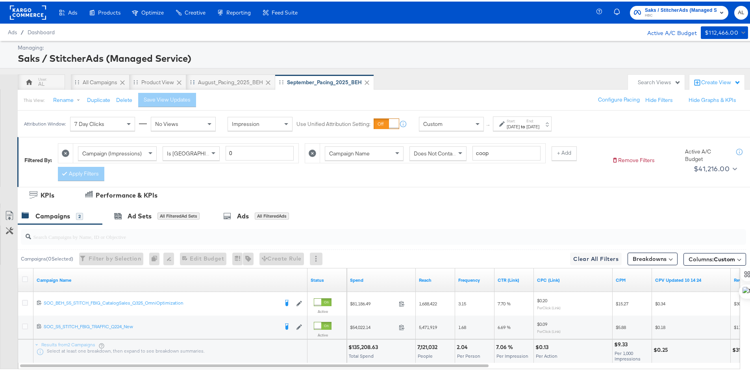
click at [266, 78] on icon at bounding box center [268, 81] width 8 height 8
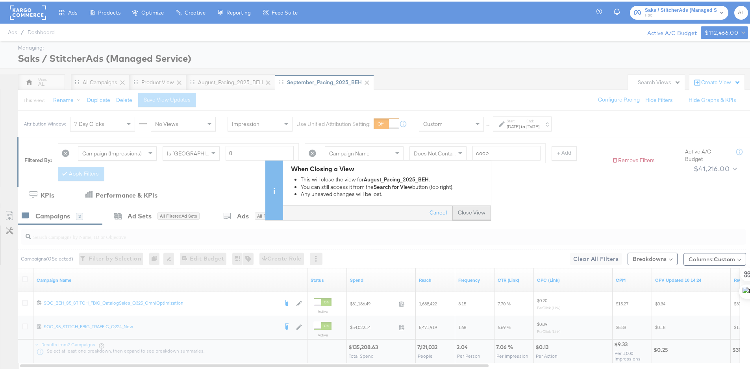
click at [483, 211] on button "Close View" at bounding box center [471, 211] width 39 height 14
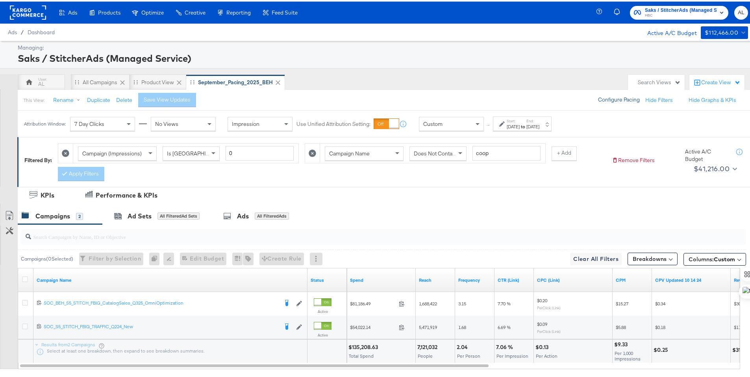
click at [608, 99] on button "Configure Pacing" at bounding box center [619, 98] width 53 height 14
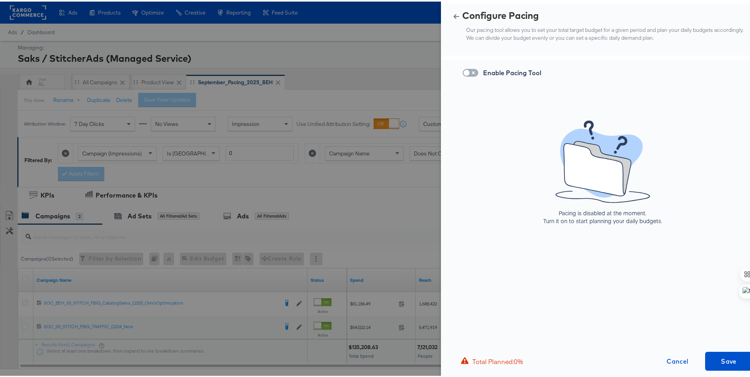
click at [465, 69] on input "checkbox" at bounding box center [467, 73] width 24 height 8
checkbox input "true"
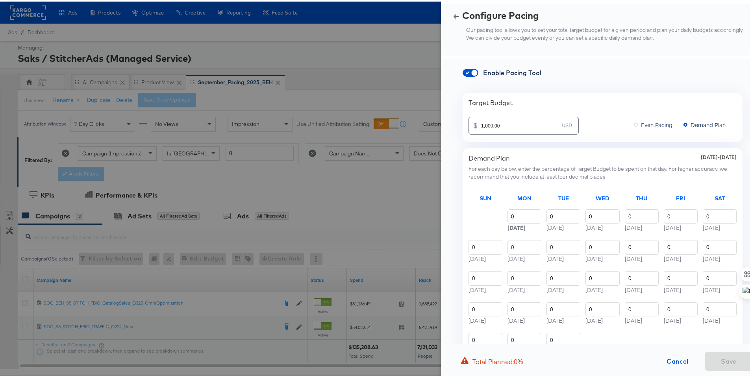
click at [481, 123] on input "1,000.00" at bounding box center [521, 121] width 81 height 17
paste input "$1,300"
type input "1,300,000.00"
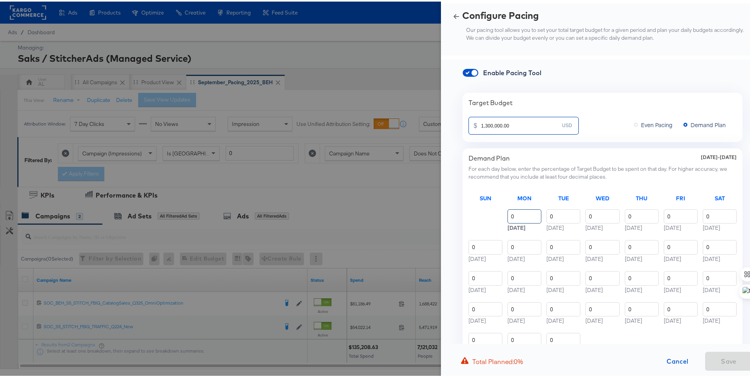
click at [507, 216] on input "0" at bounding box center [524, 215] width 34 height 15
paste input "3.16"
type input "3.16"
type input "3.17"
type input "3.18"
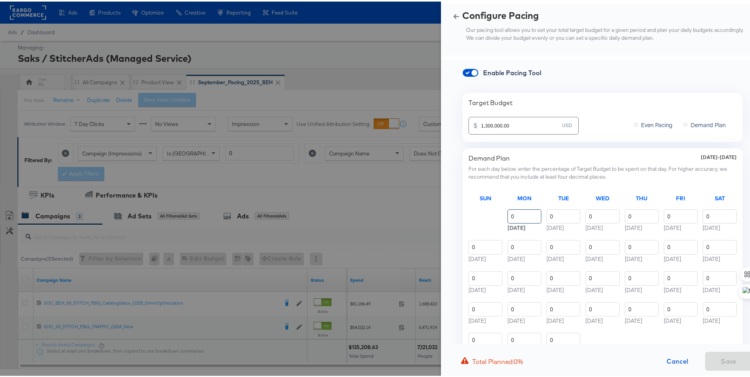
type input "3.16"
type input "3.17"
type input "3.18"
type input "3.15"
type input "3.14"
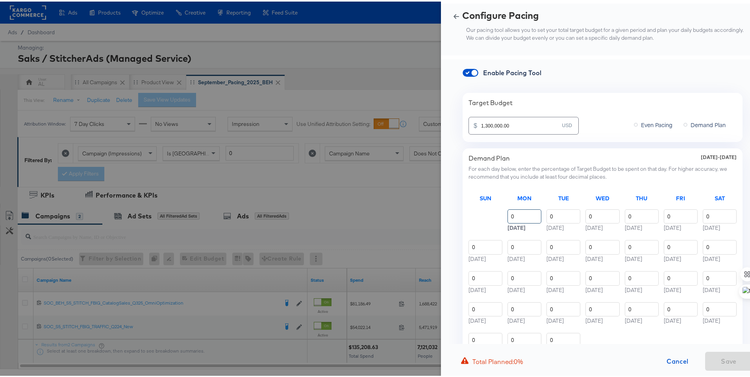
type input "3.14"
type input "3.12"
type input "3.14"
type input "3.16"
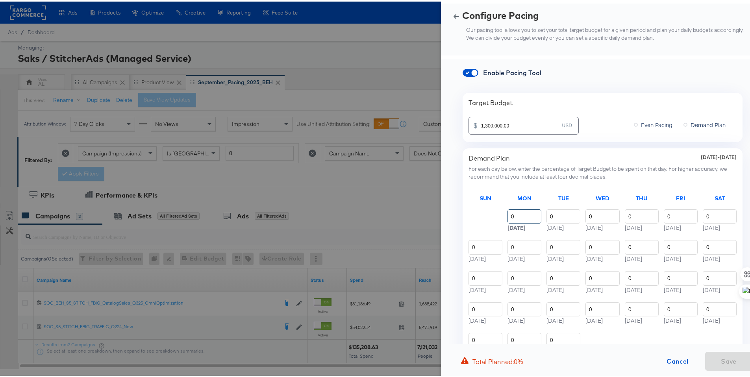
type input "3.51"
type input "3.48"
type input "3.51"
type input "3.47"
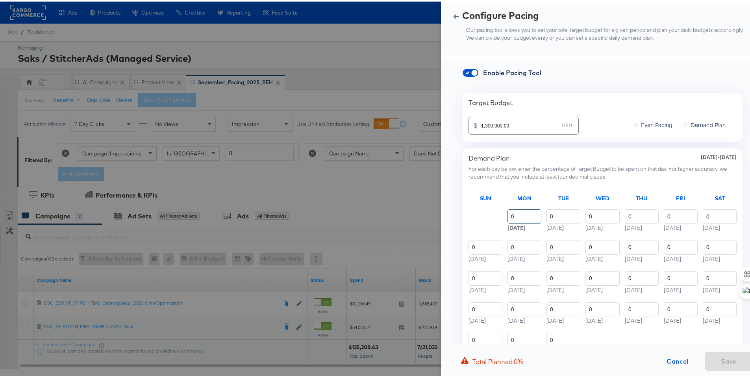
type input "3.48"
type input "3.61"
type input "3.58"
type input "3.53"
type input "3.52"
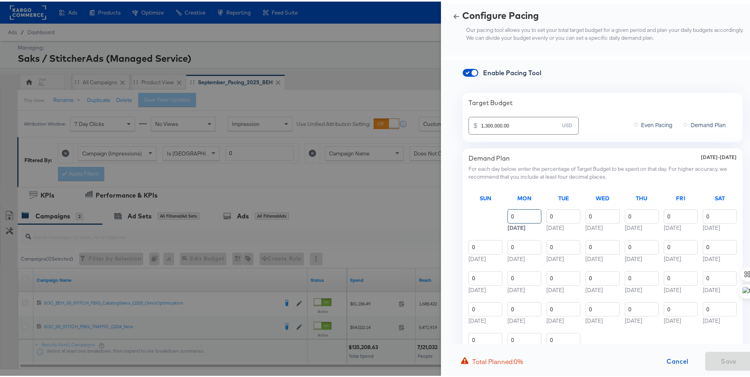
type input "3.49"
type input "3.47"
type input "3.49"
type input "3.53"
type input "3.45"
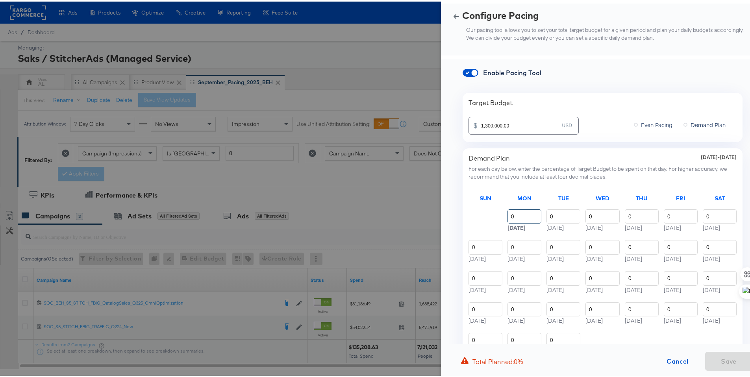
type input "3.17"
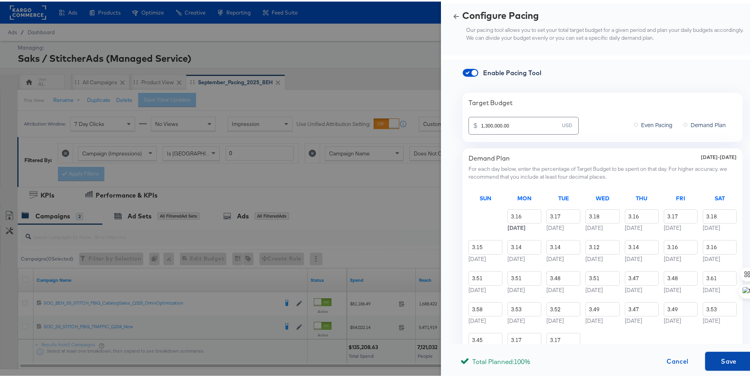
click at [713, 354] on span "Save" at bounding box center [728, 359] width 41 height 11
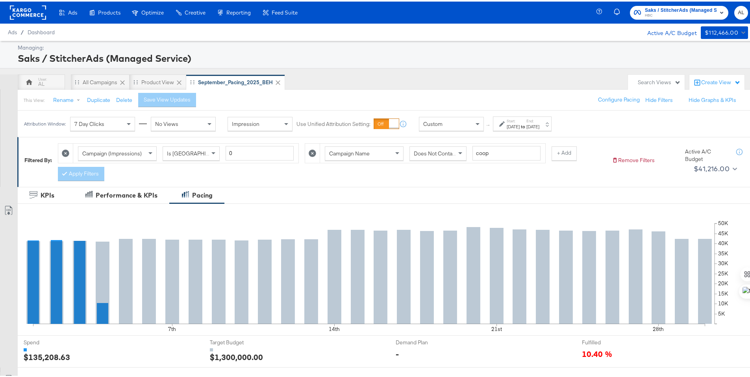
click at [24, 9] on rect at bounding box center [28, 11] width 36 height 14
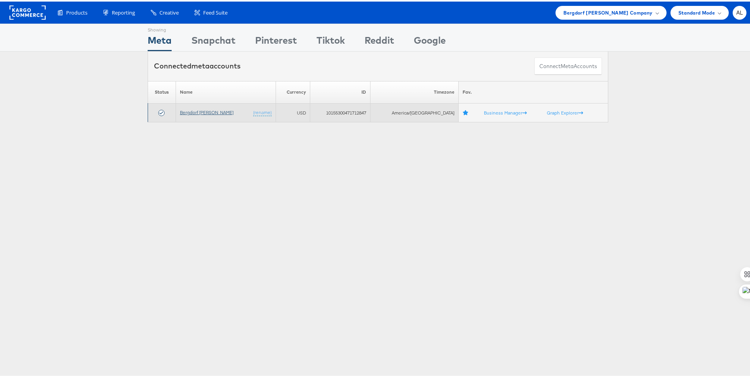
click at [198, 110] on link "Bergdorf [PERSON_NAME]" at bounding box center [207, 111] width 54 height 6
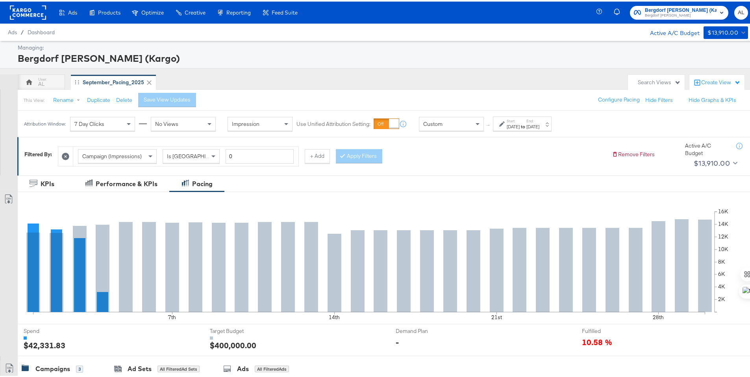
click at [518, 123] on div "[DATE]" at bounding box center [513, 125] width 13 height 6
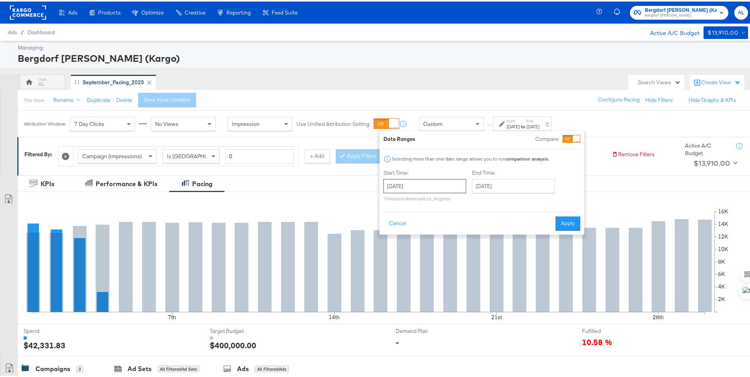
click at [451, 182] on input "[DATE]" at bounding box center [424, 185] width 83 height 14
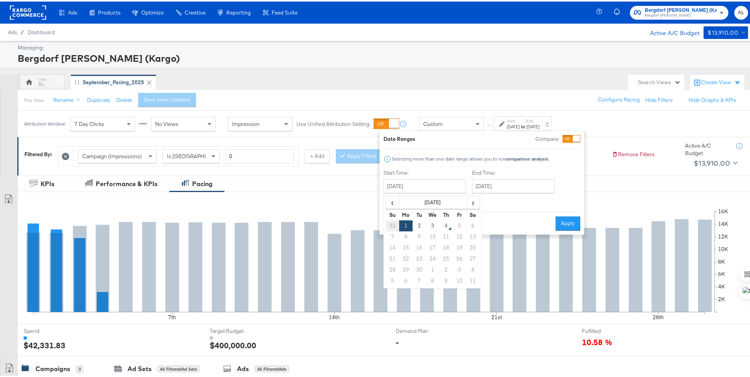
click at [390, 224] on td "31" at bounding box center [392, 224] width 13 height 11
type input "[DATE]"
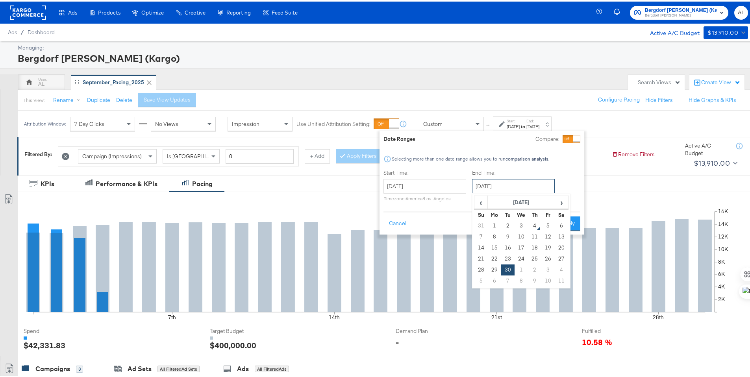
click at [514, 189] on input "[DATE]" at bounding box center [513, 185] width 83 height 14
click at [522, 225] on td "3" at bounding box center [521, 224] width 13 height 11
type input "[DATE]"
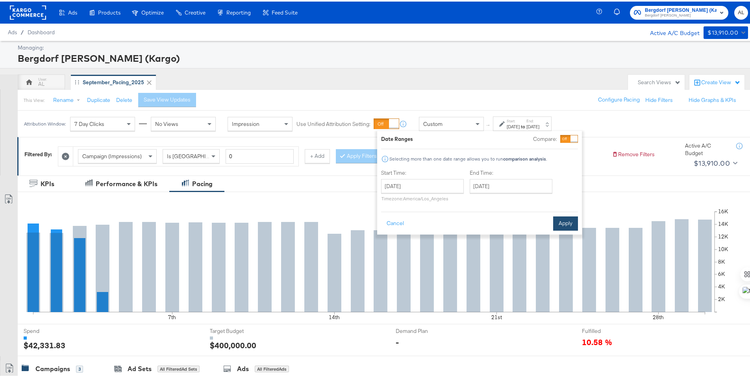
click at [575, 220] on button "Apply" at bounding box center [565, 222] width 25 height 14
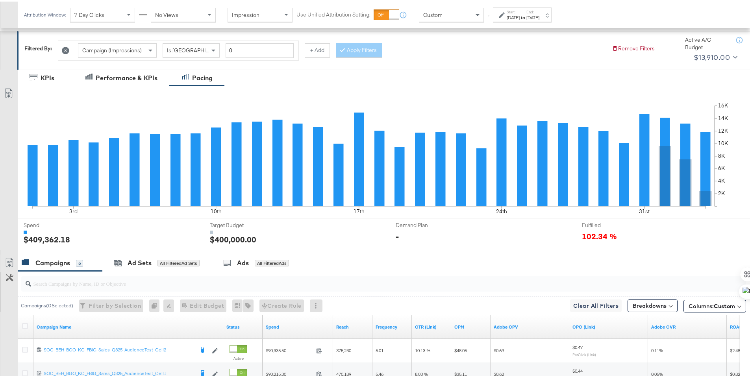
scroll to position [105, 0]
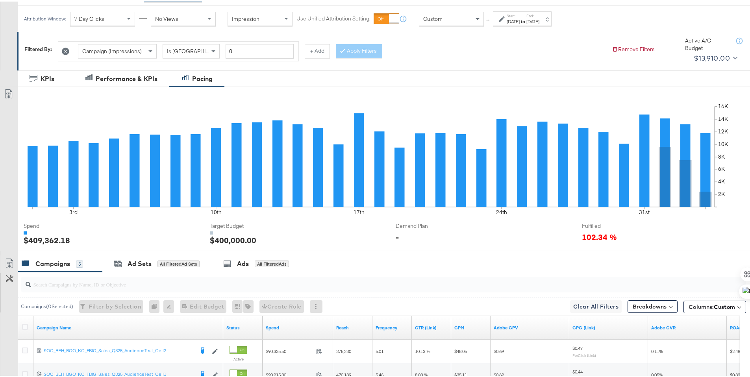
click at [507, 18] on div "[DATE]" at bounding box center [513, 20] width 13 height 6
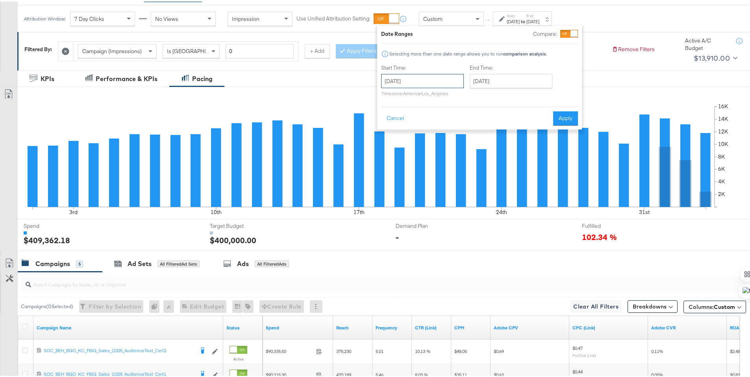
click at [443, 78] on input "[DATE]" at bounding box center [422, 79] width 83 height 14
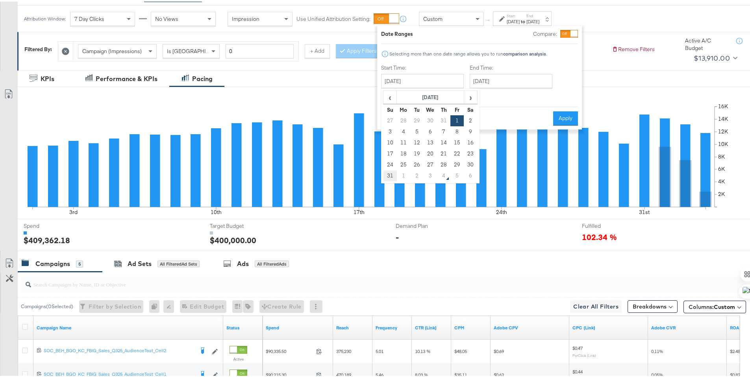
click at [391, 171] on td "31" at bounding box center [389, 174] width 13 height 11
type input "[DATE]"
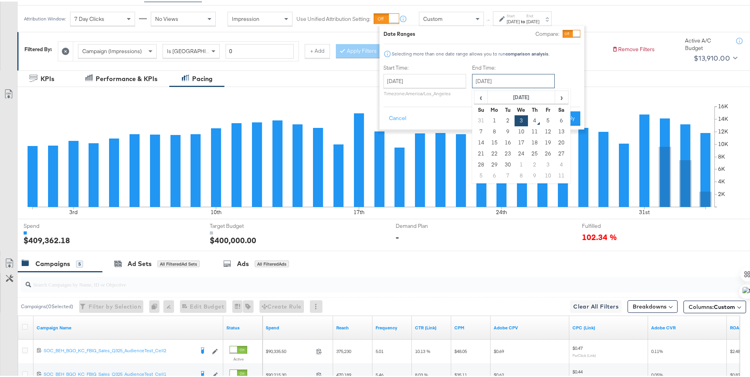
click at [520, 80] on input "[DATE]" at bounding box center [513, 79] width 83 height 14
click at [518, 119] on td "3" at bounding box center [521, 119] width 13 height 11
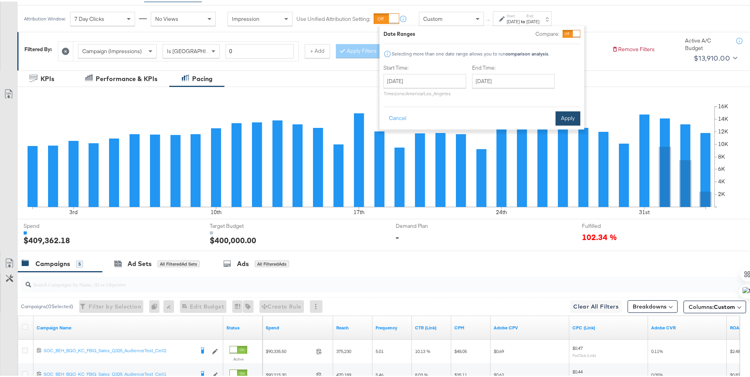
click at [570, 116] on button "Apply" at bounding box center [568, 117] width 25 height 14
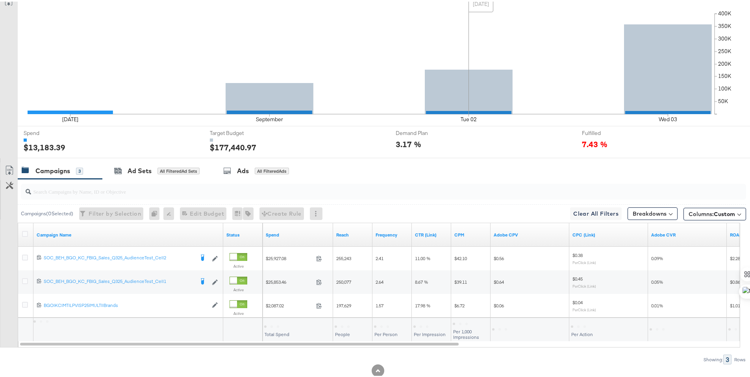
scroll to position [219, 0]
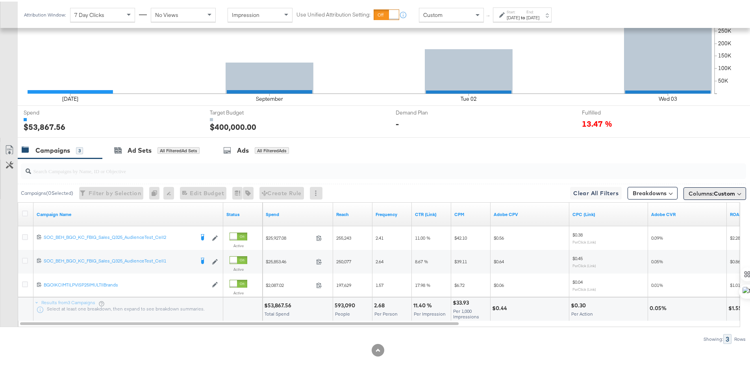
click at [700, 193] on span "Columns: Custom" at bounding box center [712, 192] width 46 height 8
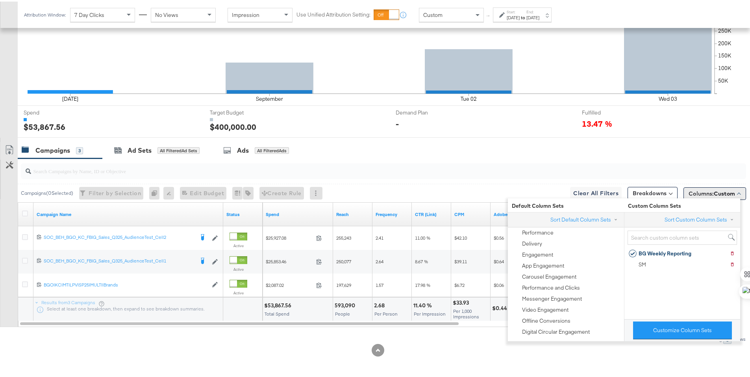
click at [700, 193] on span "Columns: Custom" at bounding box center [712, 192] width 46 height 8
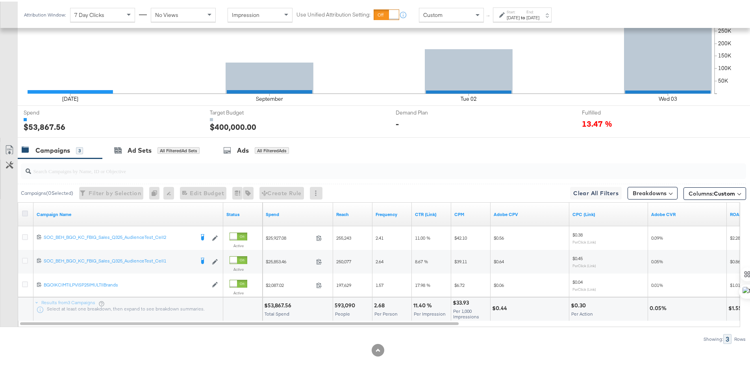
click at [26, 212] on icon at bounding box center [25, 212] width 6 height 6
click at [0, 0] on input "checkbox" at bounding box center [0, 0] width 0 height 0
click at [9, 147] on icon at bounding box center [9, 148] width 9 height 9
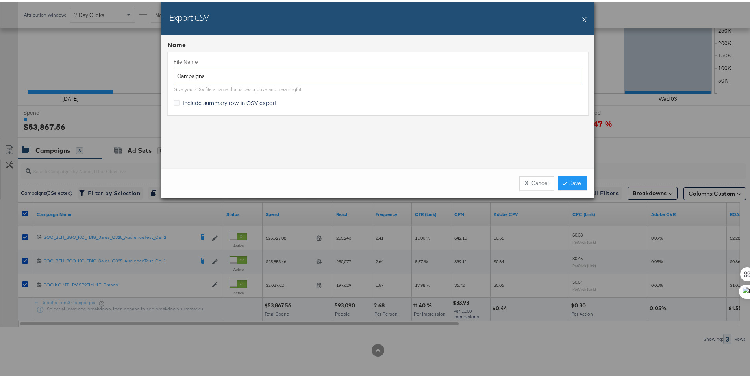
click at [174, 73] on input "Campaigns" at bounding box center [378, 74] width 409 height 15
type input "BG MW Campaigns"
drag, startPoint x: 207, startPoint y: 103, endPoint x: 229, endPoint y: 105, distance: 21.8
click at [207, 103] on span "Include summary row in CSV export" at bounding box center [230, 101] width 94 height 8
click at [0, 0] on input "Include summary row in CSV export" at bounding box center [0, 0] width 0 height 0
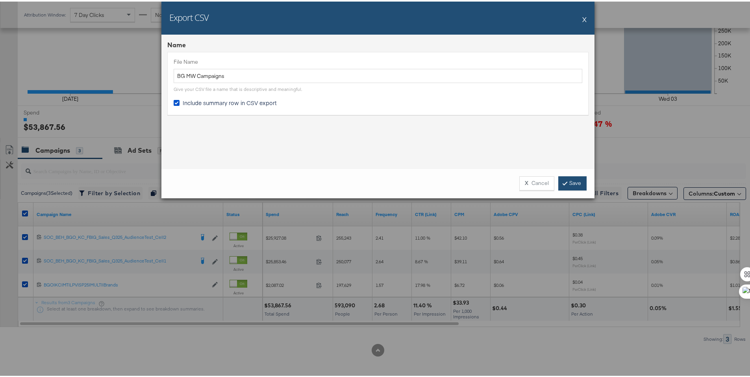
click at [574, 180] on link "Save" at bounding box center [572, 182] width 28 height 14
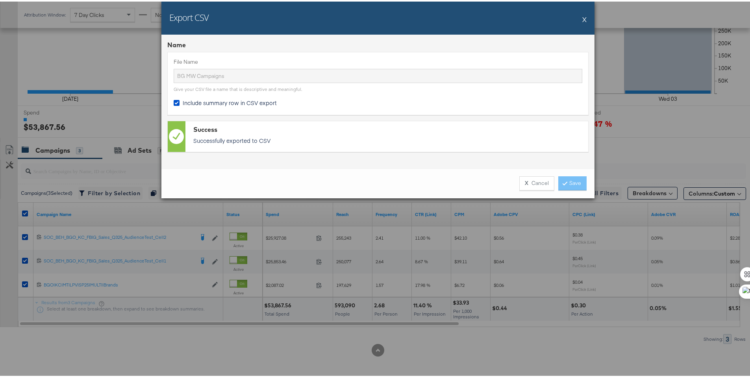
click at [582, 16] on button "X" at bounding box center [584, 18] width 4 height 16
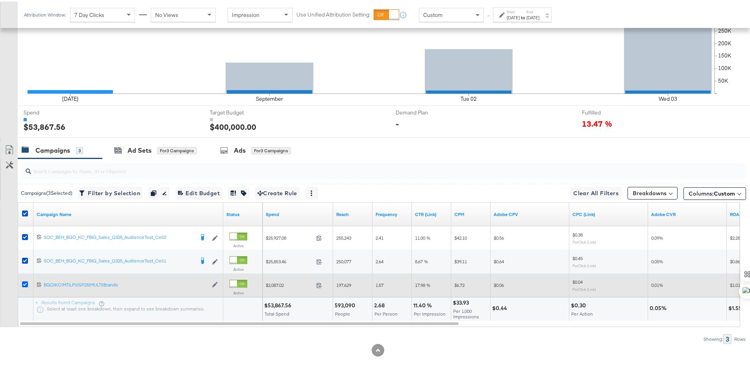
click at [24, 282] on icon at bounding box center [25, 283] width 6 height 6
click at [0, 0] on input "checkbox" at bounding box center [0, 0] width 0 height 0
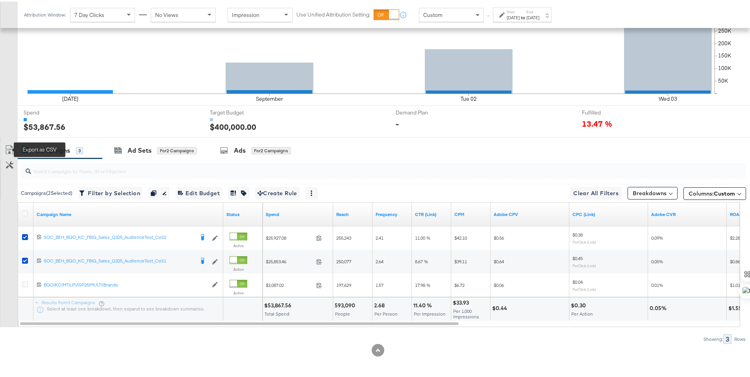
click at [7, 146] on icon at bounding box center [9, 148] width 9 height 9
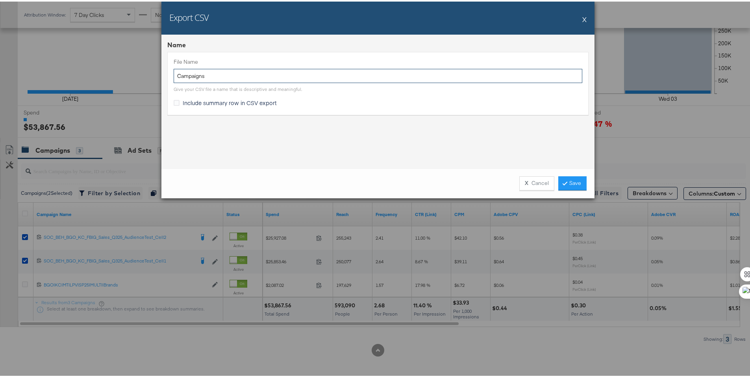
click at [174, 72] on input "Campaigns" at bounding box center [378, 74] width 409 height 15
type input "BG LM CONV Campaigns"
click at [199, 99] on span "Include summary row in CSV export" at bounding box center [230, 101] width 94 height 8
click at [0, 0] on input "Include summary row in CSV export" at bounding box center [0, 0] width 0 height 0
click at [561, 178] on link "Save" at bounding box center [572, 182] width 28 height 14
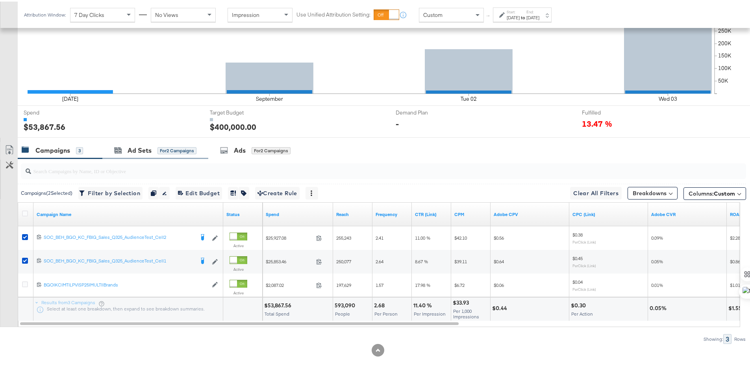
scroll to position [0, 0]
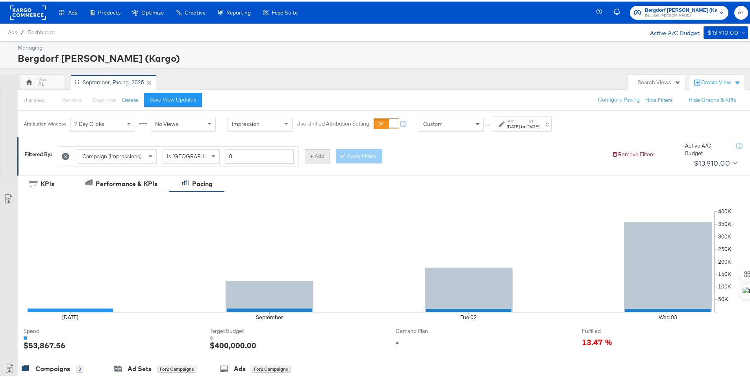
click at [315, 154] on button "+ Add" at bounding box center [317, 155] width 25 height 14
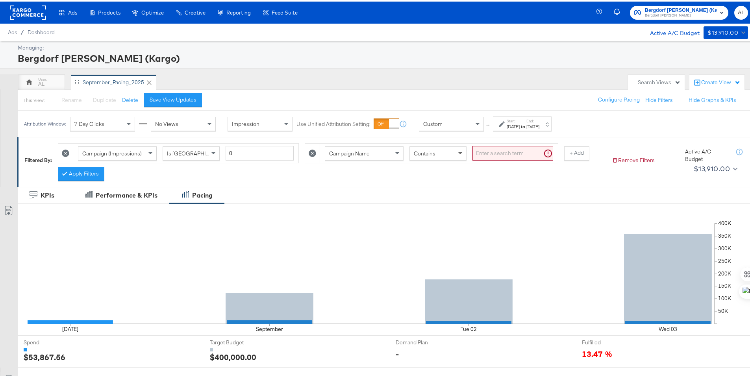
click at [456, 153] on span at bounding box center [461, 151] width 10 height 13
click at [500, 152] on input "search" at bounding box center [512, 151] width 81 height 15
type input "brand"
click at [96, 171] on button "Apply Filters" at bounding box center [81, 172] width 46 height 14
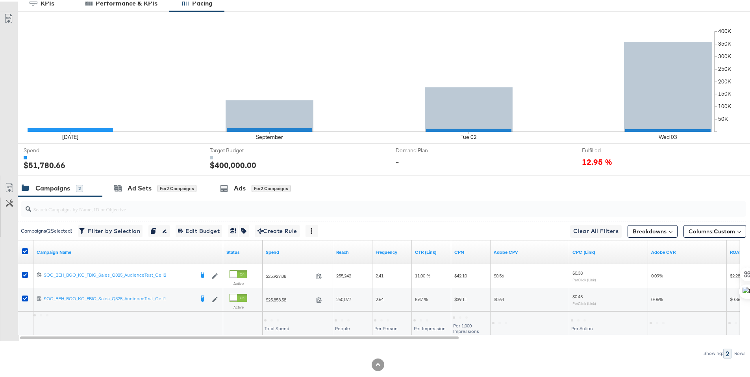
scroll to position [206, 0]
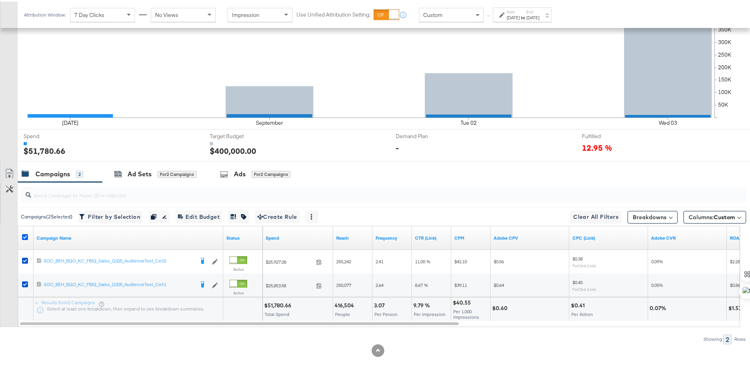
click at [24, 233] on icon at bounding box center [25, 236] width 6 height 6
click at [0, 0] on input "checkbox" at bounding box center [0, 0] width 0 height 0
click at [24, 234] on icon at bounding box center [25, 236] width 6 height 6
click at [0, 0] on input "checkbox" at bounding box center [0, 0] width 0 height 0
click at [9, 168] on icon at bounding box center [9, 171] width 9 height 9
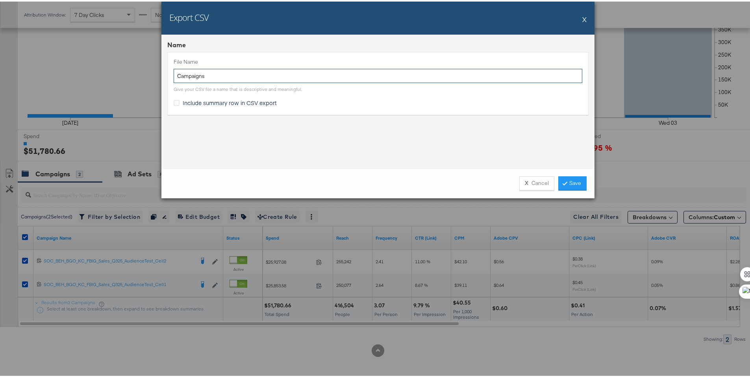
click at [174, 76] on input "Campaigns" at bounding box center [378, 74] width 409 height 15
type input "BG nb Campaigns"
click at [174, 100] on icon at bounding box center [177, 101] width 6 height 6
click at [0, 0] on input "Include summary row in CSV export" at bounding box center [0, 0] width 0 height 0
click at [558, 175] on link "Save" at bounding box center [572, 182] width 28 height 14
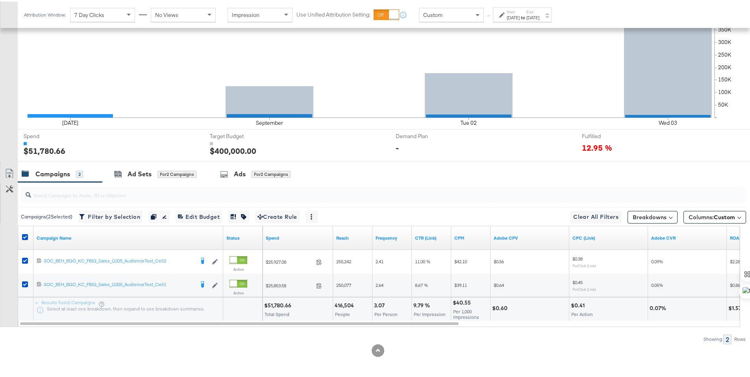
scroll to position [0, 0]
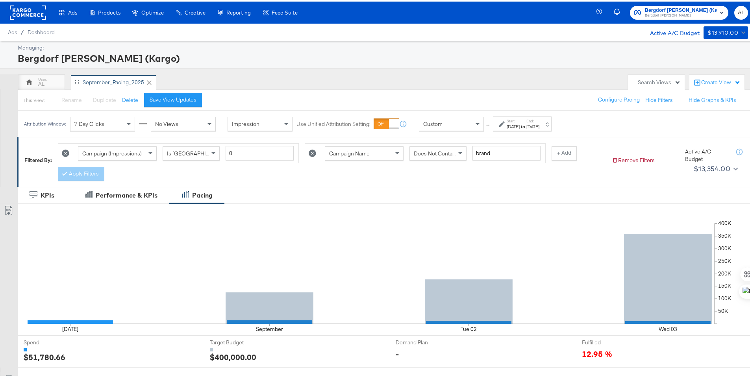
click at [22, 9] on rect at bounding box center [28, 11] width 36 height 14
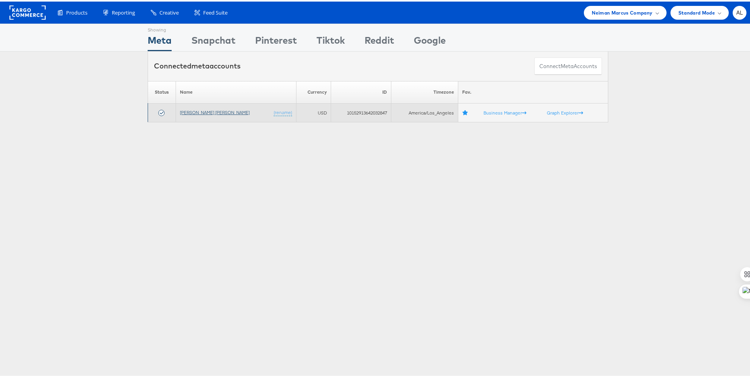
click at [193, 108] on link "[PERSON_NAME] [PERSON_NAME]" at bounding box center [215, 111] width 70 height 6
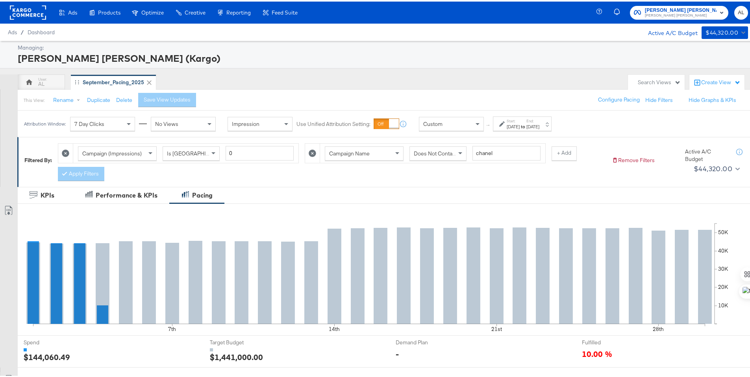
click at [519, 124] on div "[DATE]" at bounding box center [513, 125] width 13 height 6
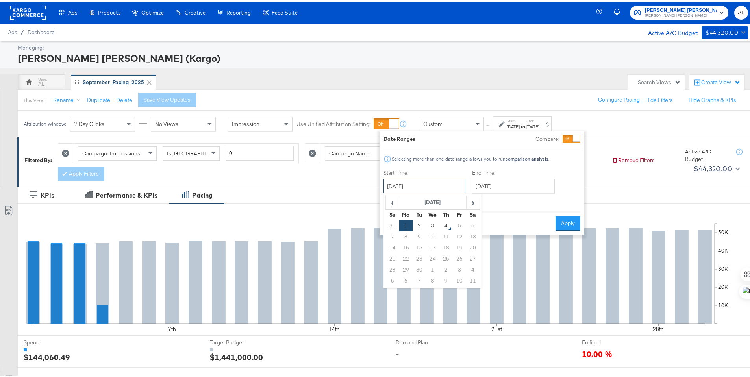
click at [457, 183] on input "[DATE]" at bounding box center [424, 185] width 83 height 14
click at [393, 224] on td "31" at bounding box center [392, 224] width 13 height 11
type input "[DATE]"
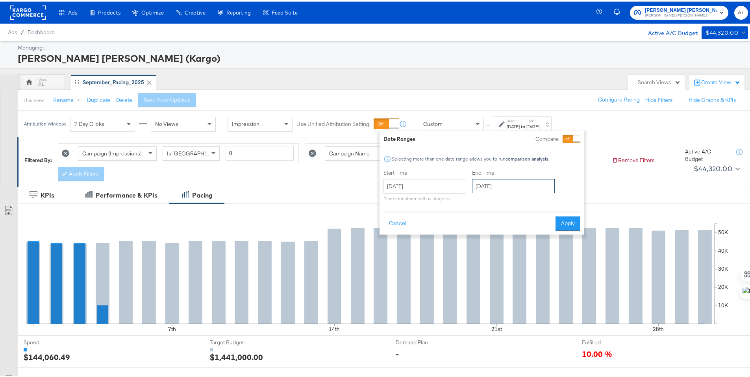
click at [484, 182] on input "[DATE]" at bounding box center [513, 185] width 83 height 14
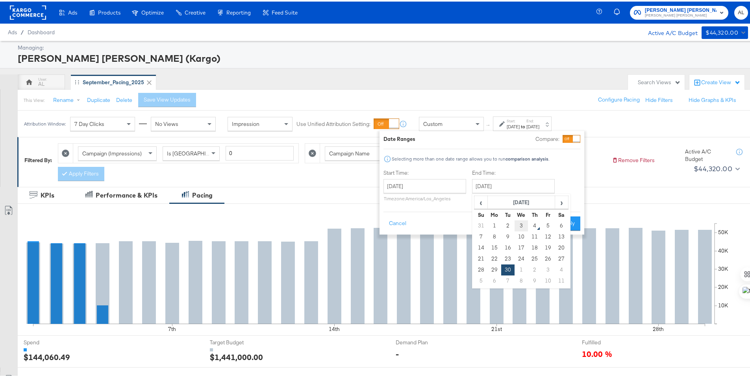
click at [524, 227] on td "3" at bounding box center [521, 224] width 13 height 11
type input "[DATE]"
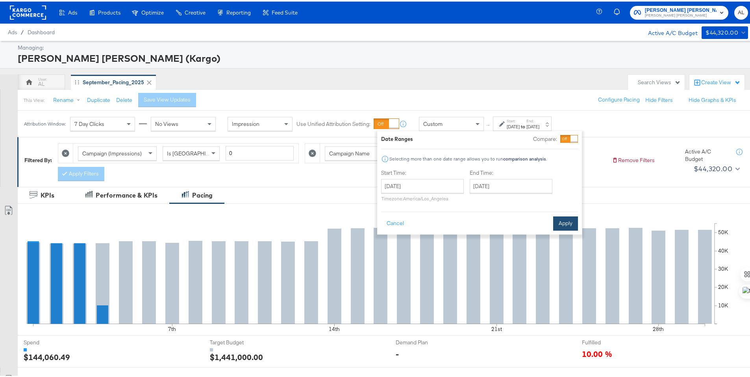
click at [557, 223] on button "Apply" at bounding box center [565, 222] width 25 height 14
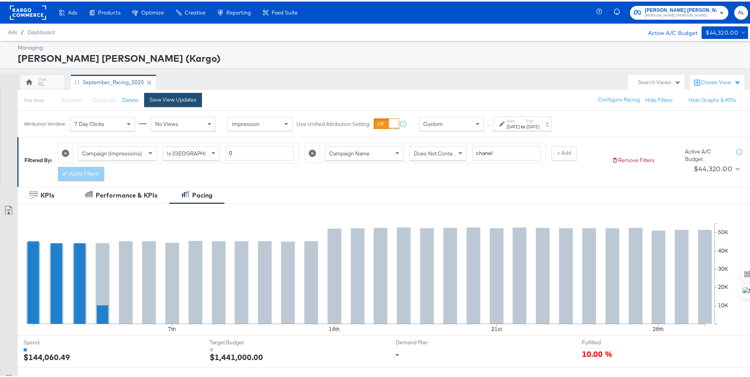
click at [185, 98] on div "Save View Updates" at bounding box center [173, 97] width 47 height 7
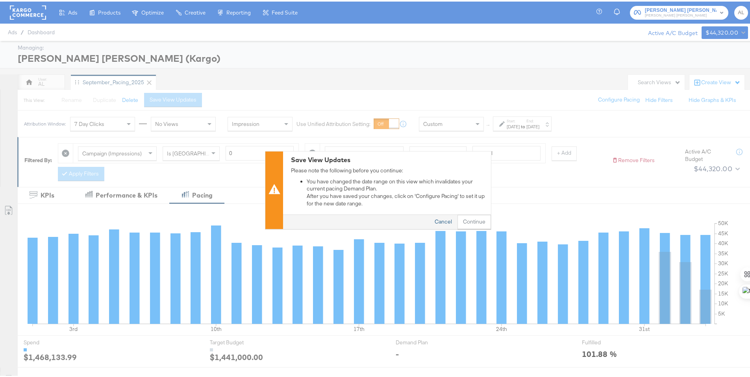
click at [446, 219] on button "Cancel" at bounding box center [443, 220] width 28 height 14
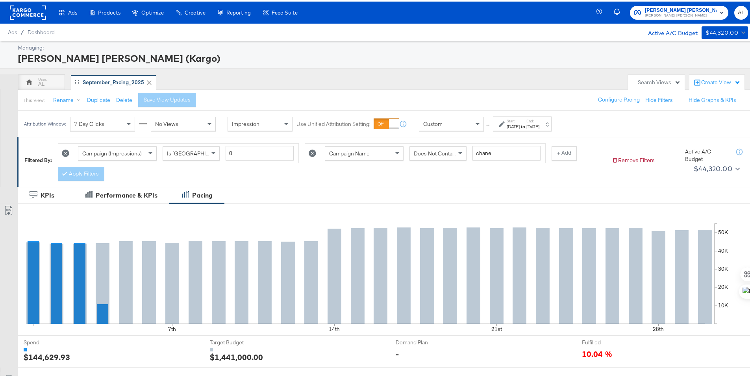
click at [519, 123] on div "[DATE]" at bounding box center [513, 125] width 13 height 6
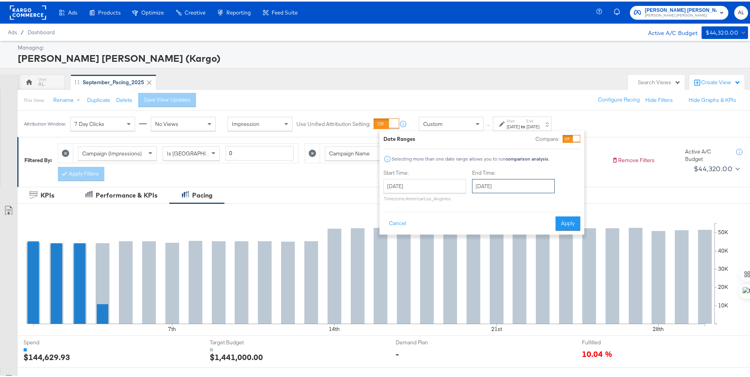
click at [472, 179] on input "[DATE]" at bounding box center [513, 185] width 83 height 14
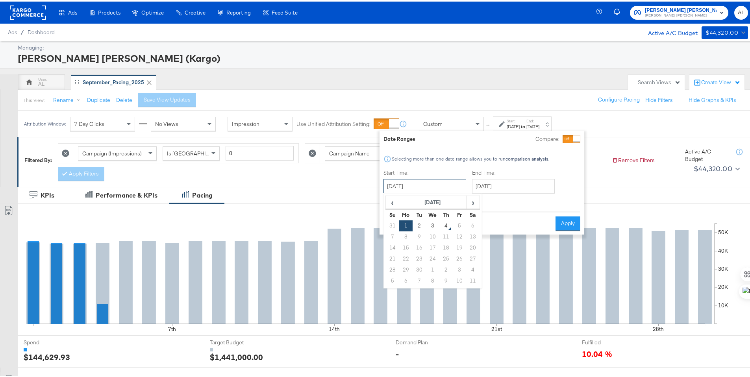
click at [462, 182] on input "[DATE]" at bounding box center [424, 185] width 83 height 14
click at [394, 225] on td "31" at bounding box center [392, 224] width 13 height 11
type input "[DATE]"
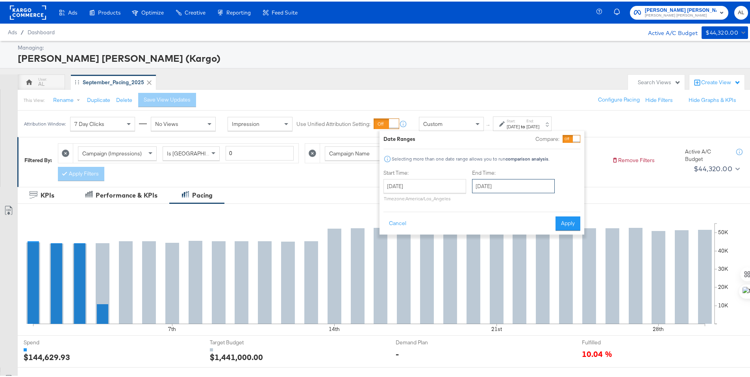
click at [500, 187] on input "[DATE]" at bounding box center [513, 185] width 83 height 14
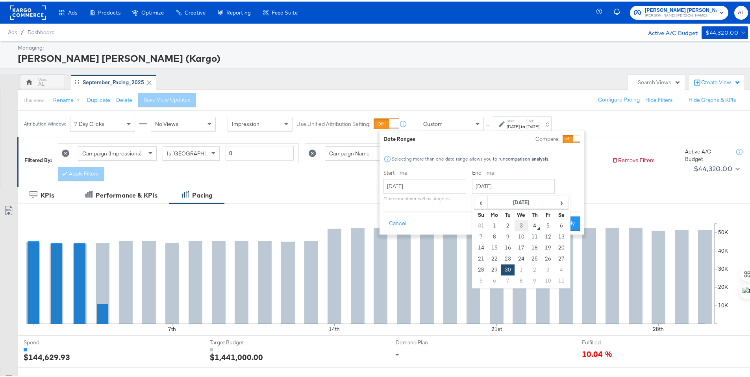
click at [519, 222] on td "3" at bounding box center [521, 224] width 13 height 11
type input "[DATE]"
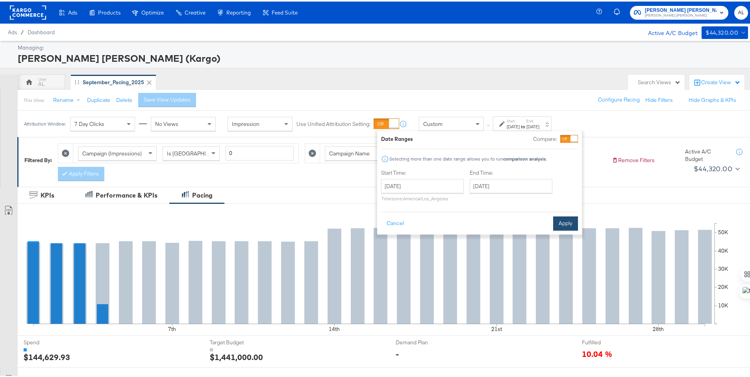
click at [562, 222] on button "Apply" at bounding box center [565, 222] width 25 height 14
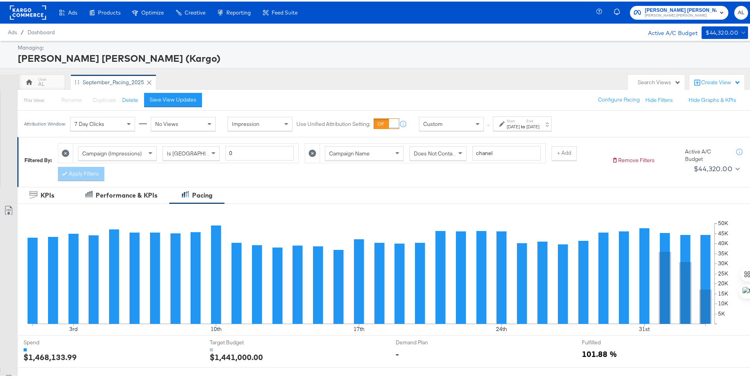
click at [520, 125] on div "[DATE]" at bounding box center [513, 125] width 13 height 6
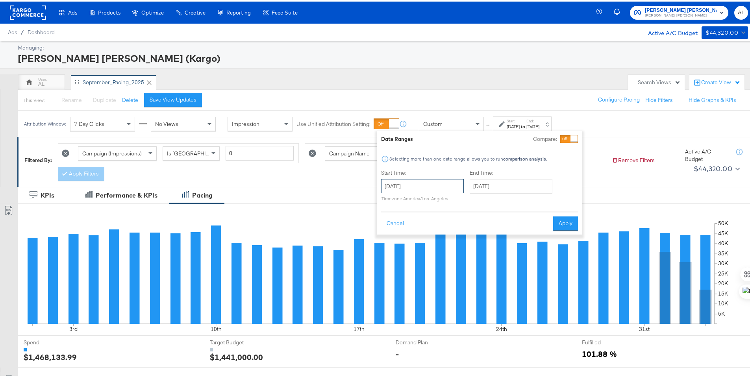
click at [456, 189] on input "[DATE]" at bounding box center [422, 185] width 83 height 14
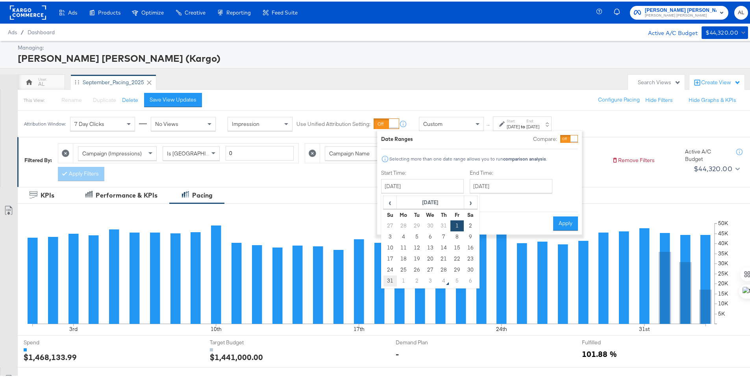
click at [388, 274] on td "31" at bounding box center [389, 279] width 13 height 11
type input "August 31st 2025"
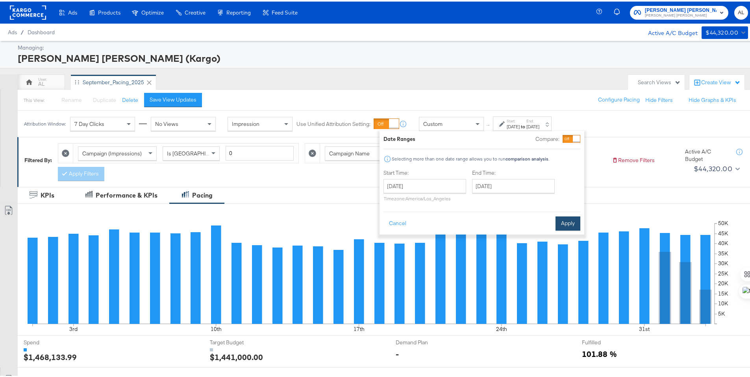
click at [557, 220] on button "Apply" at bounding box center [568, 222] width 25 height 14
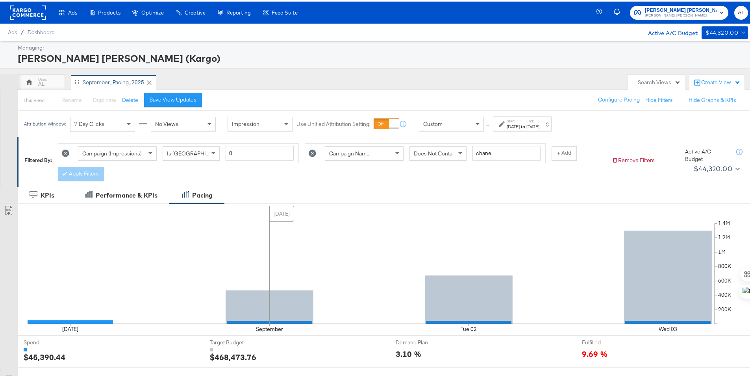
scroll to position [206, 0]
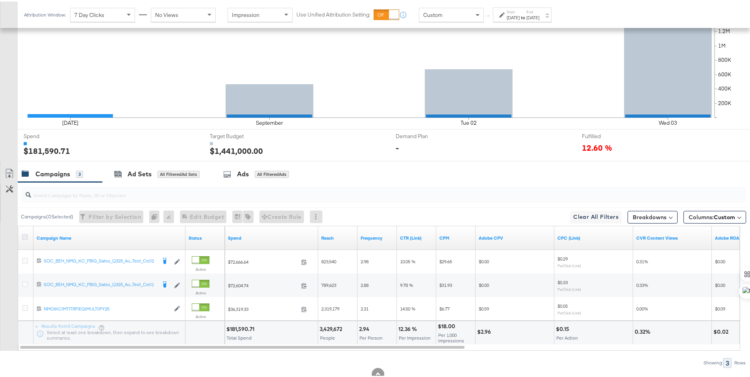
click at [25, 234] on icon at bounding box center [25, 236] width 6 height 6
click at [0, 0] on input "checkbox" at bounding box center [0, 0] width 0 height 0
click at [17, 171] on link "Export as CSV" at bounding box center [9, 173] width 18 height 18
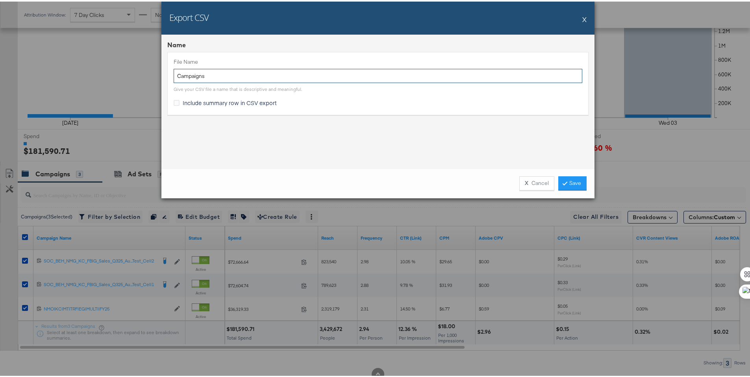
click at [174, 76] on input "Campaigns" at bounding box center [378, 74] width 409 height 15
type input "Nm LW Campaigns"
click at [198, 100] on span "Include summary row in CSV export" at bounding box center [230, 101] width 94 height 8
click at [0, 0] on input "Include summary row in CSV export" at bounding box center [0, 0] width 0 height 0
click at [559, 181] on link "Save" at bounding box center [572, 182] width 28 height 14
